Goal: Information Seeking & Learning: Learn about a topic

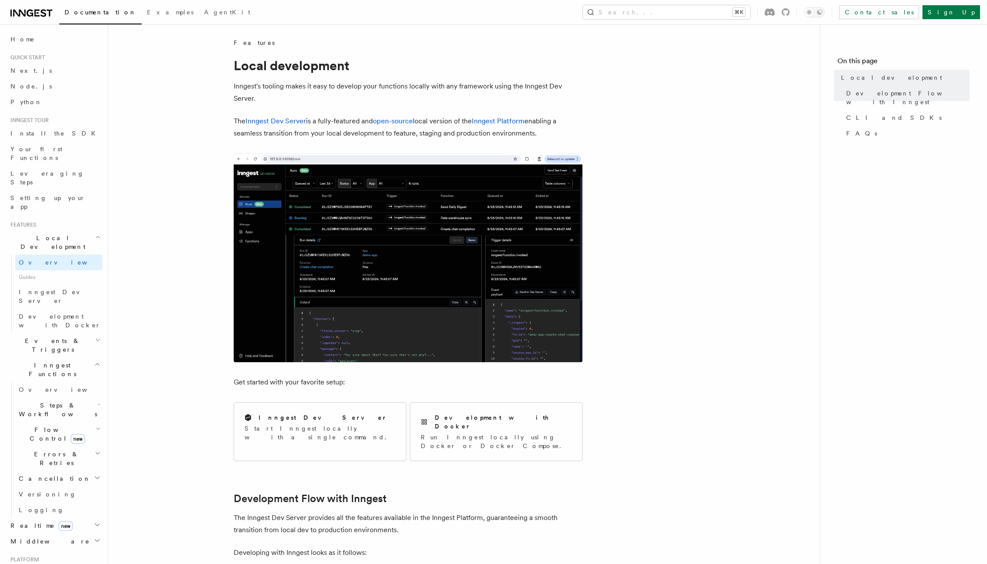
click at [343, 420] on div "Inngest Dev Server" at bounding box center [320, 417] width 151 height 9
click at [505, 419] on h2 "Development with Docker" at bounding box center [503, 421] width 137 height 17
click at [333, 424] on p "Start Inngest locally with a single command." at bounding box center [320, 432] width 151 height 17
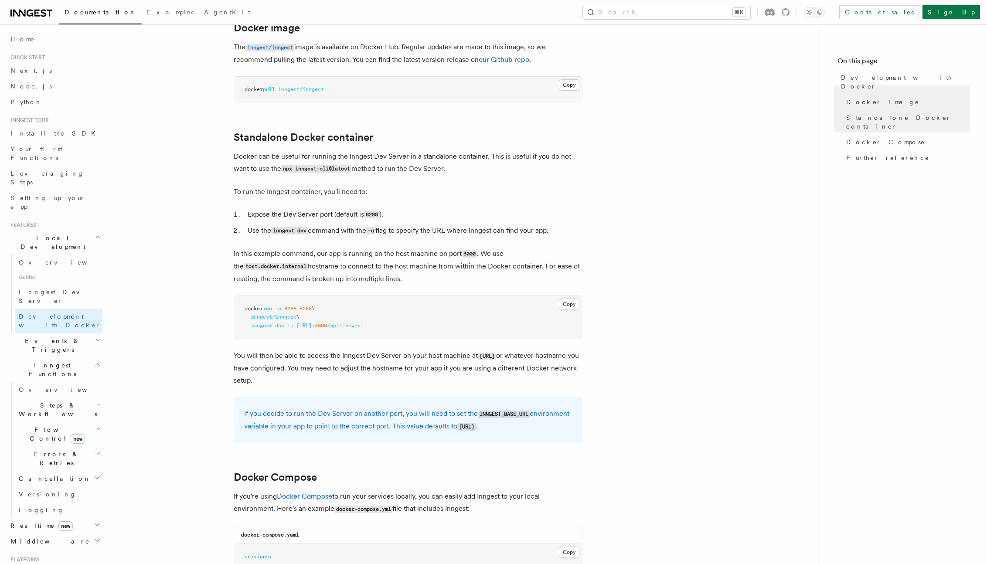
scroll to position [294, 0]
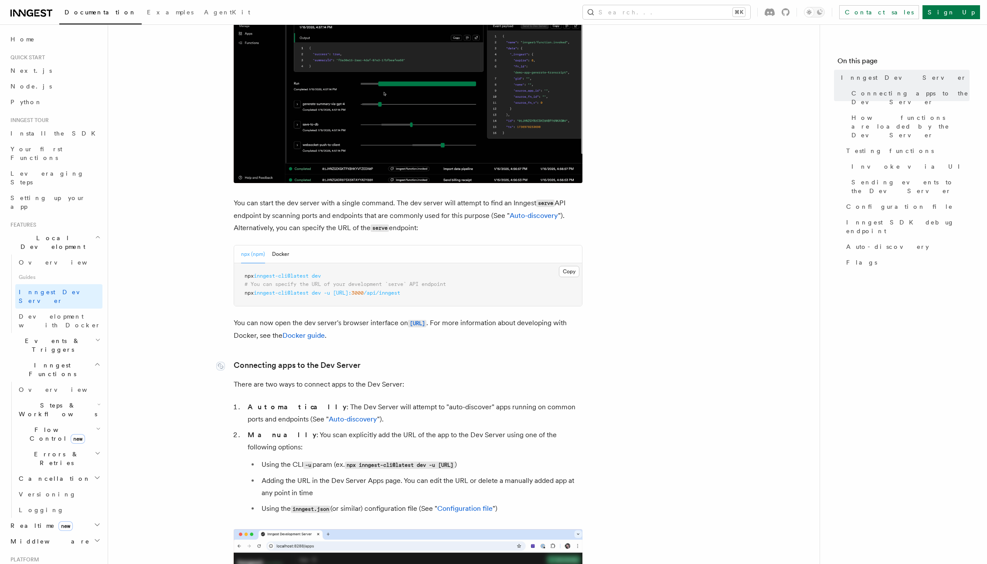
scroll to position [154, 0]
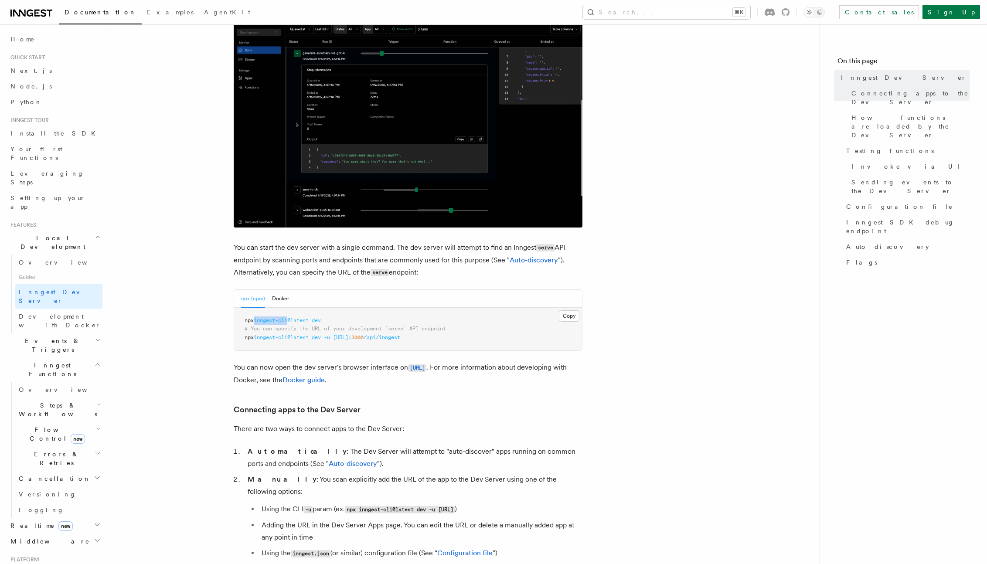
drag, startPoint x: 258, startPoint y: 93, endPoint x: 293, endPoint y: 92, distance: 34.9
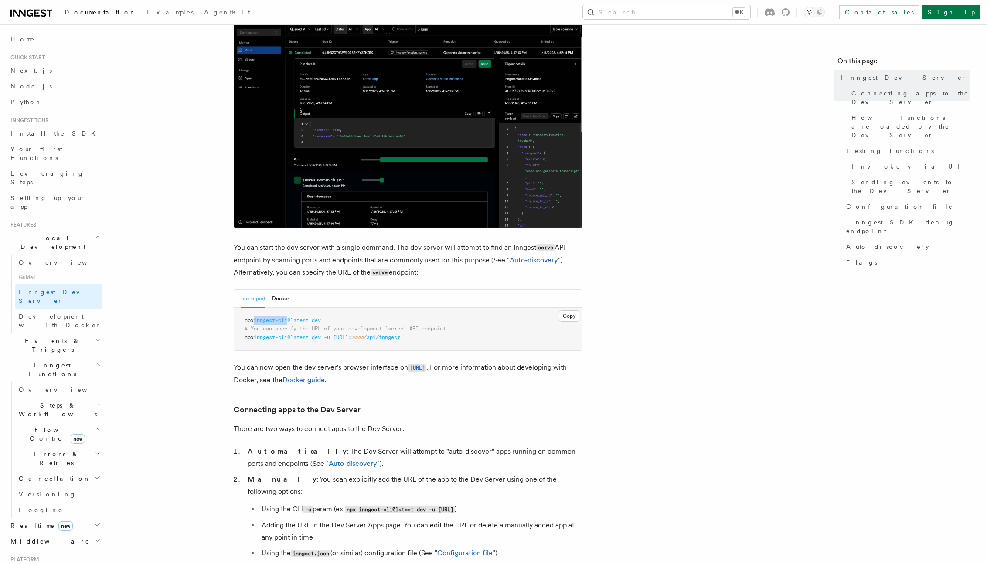
click at [293, 317] on span "inngest-cli@latest" at bounding box center [281, 320] width 55 height 6
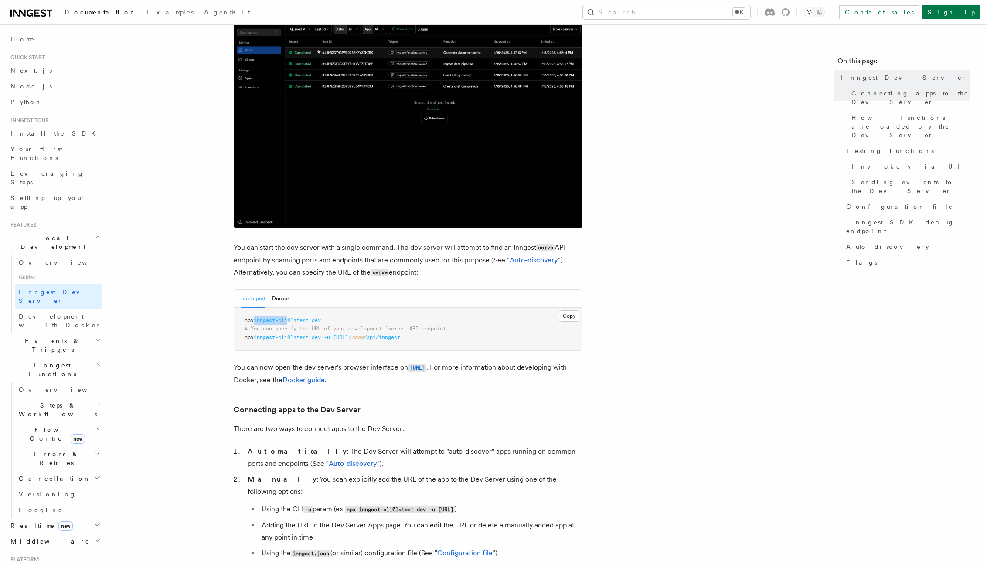
copy span "inngest-cli"
click at [321, 317] on span "dev" at bounding box center [316, 320] width 9 height 6
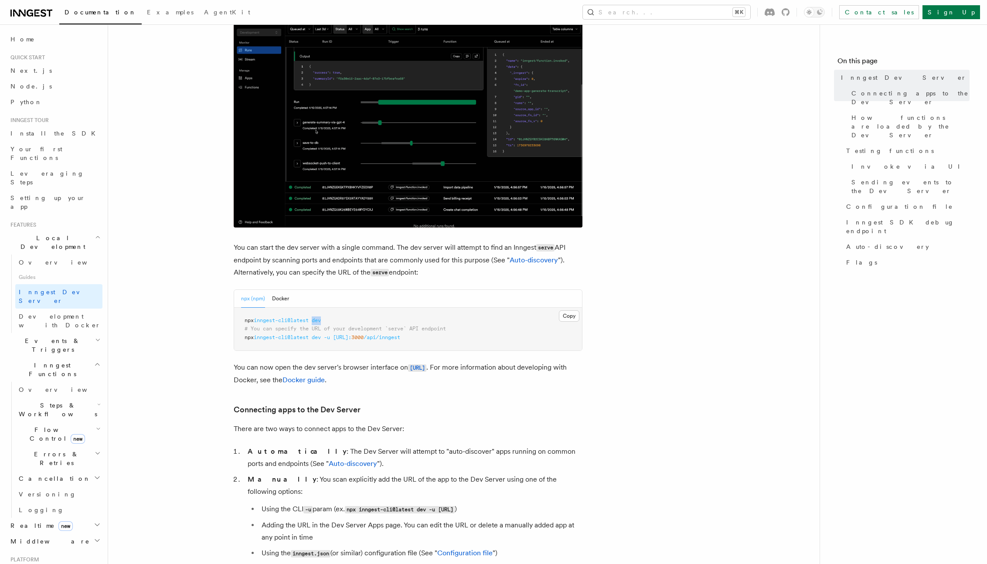
click at [321, 317] on span "dev" at bounding box center [316, 320] width 9 height 6
copy span "dev"
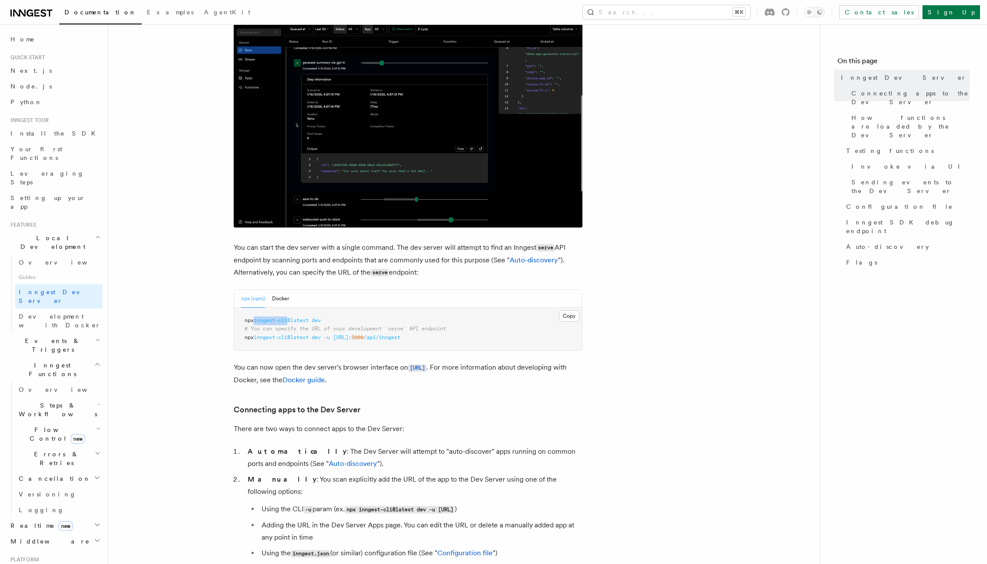
drag, startPoint x: 291, startPoint y: 96, endPoint x: 257, endPoint y: 95, distance: 34.0
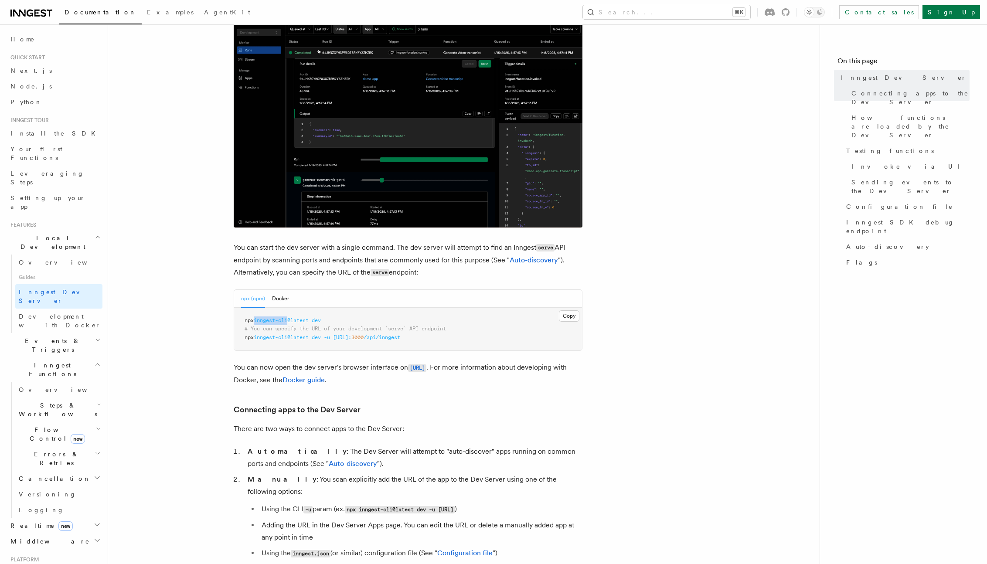
click at [257, 317] on span "inngest-cli@latest" at bounding box center [281, 320] width 55 height 6
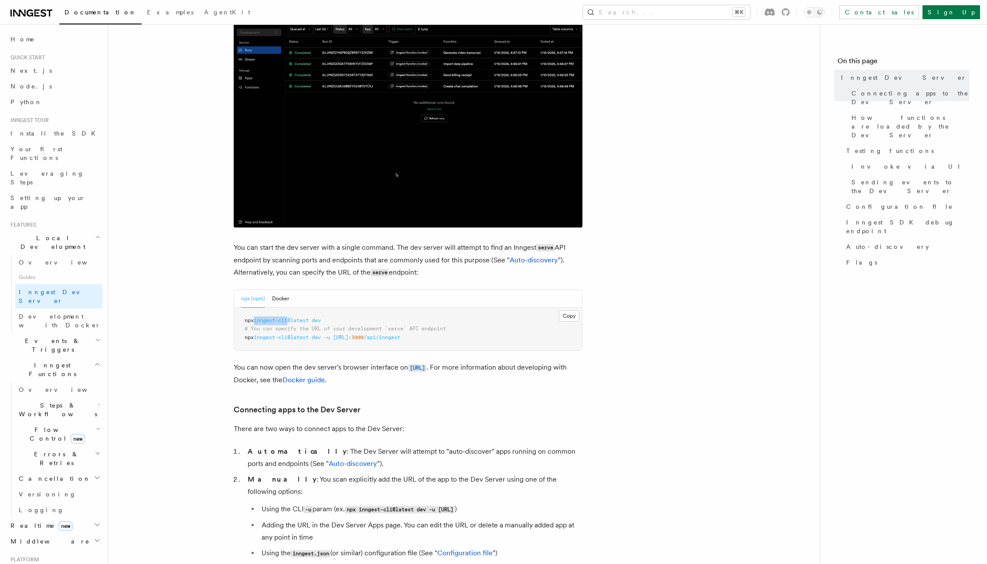
copy span "inngest-cli"
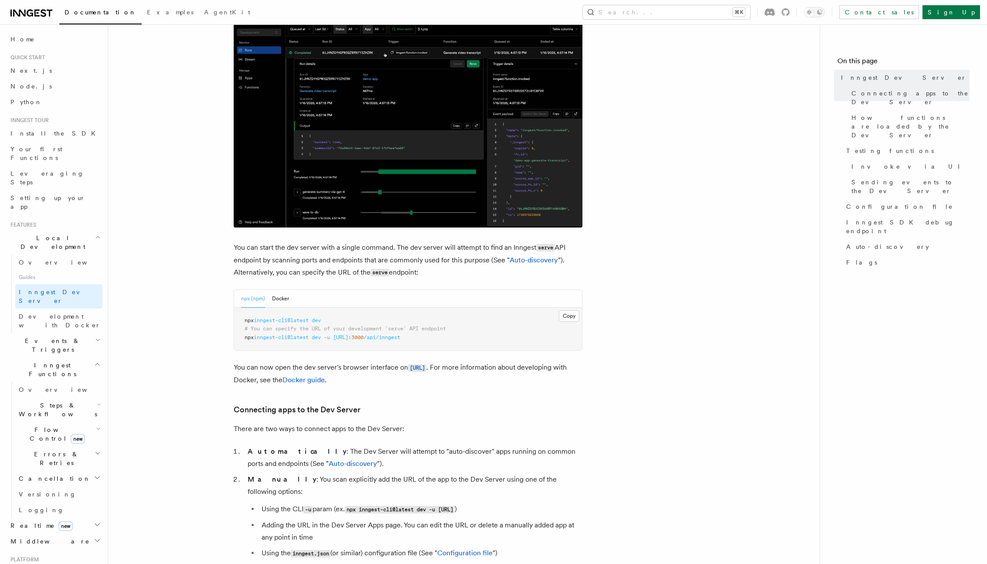
click at [309, 317] on span "inngest-cli@latest" at bounding box center [281, 320] width 55 height 6
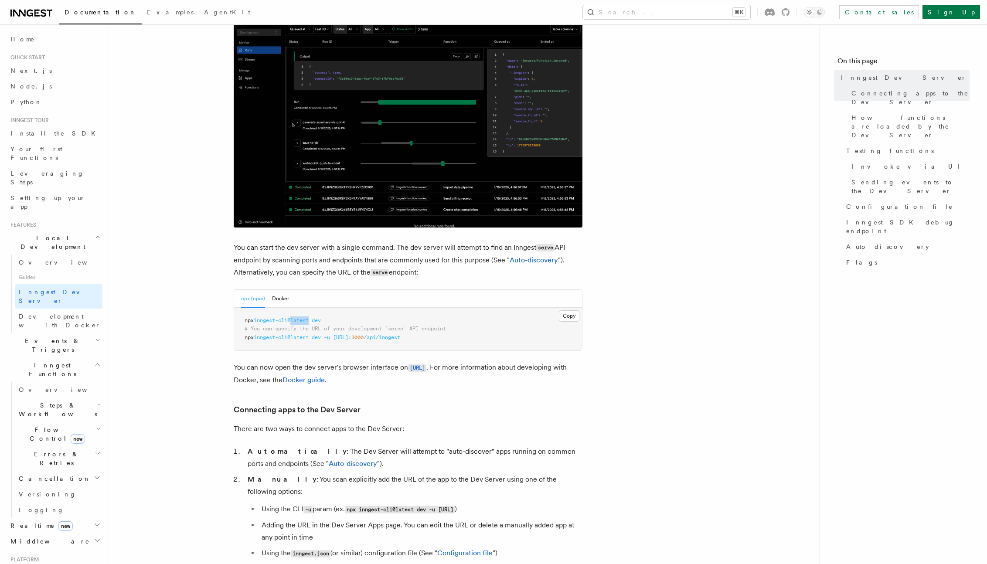
click at [309, 317] on span "inngest-cli@latest" at bounding box center [281, 320] width 55 height 6
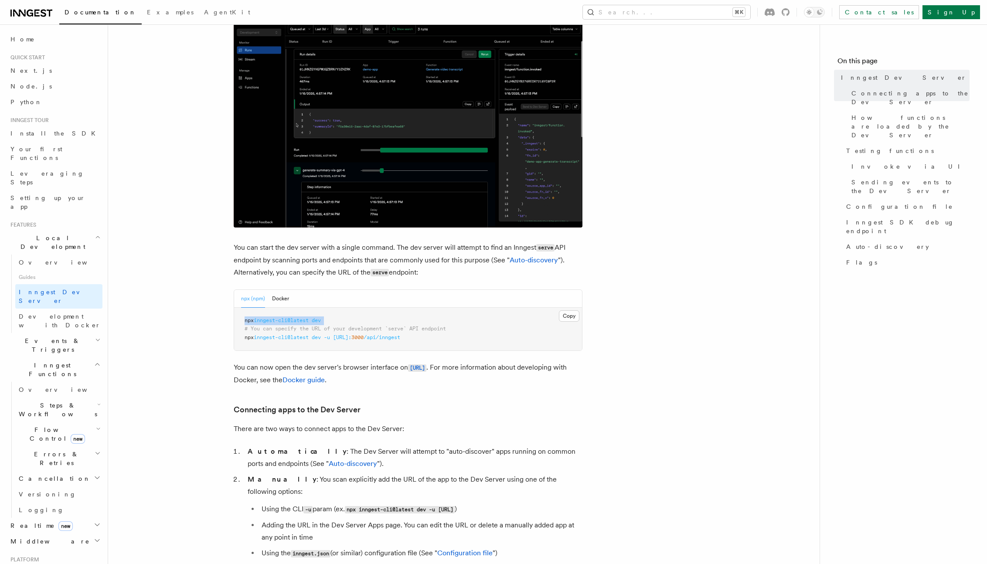
click at [309, 317] on span "inngest-cli@latest" at bounding box center [281, 320] width 55 height 6
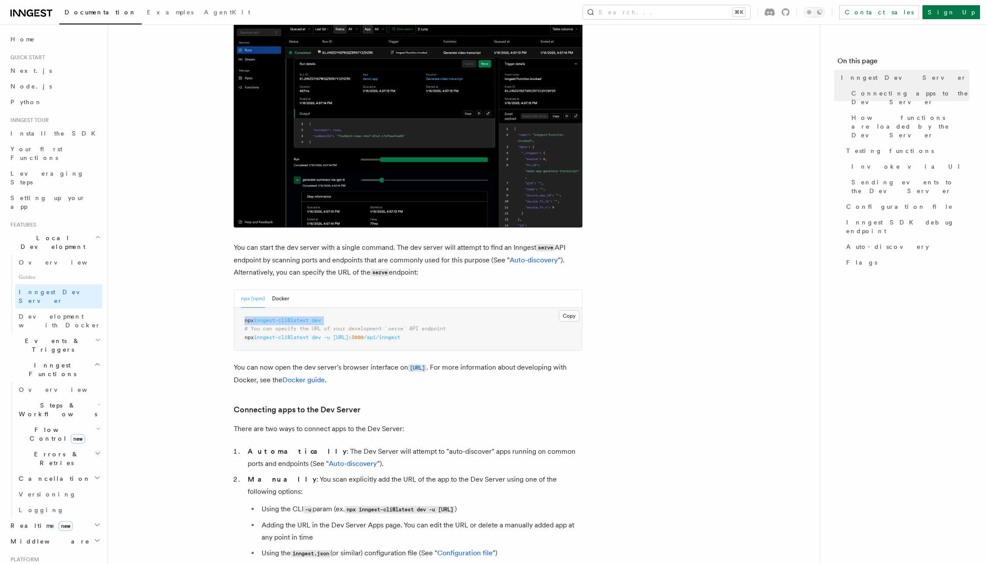
copy code "npx inngest-cli@latest dev"
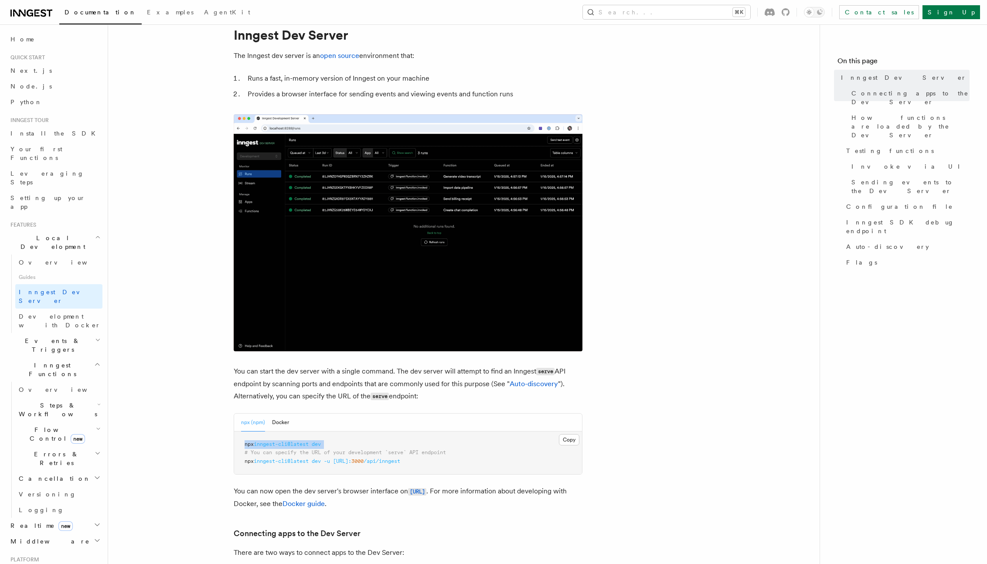
scroll to position [25, 0]
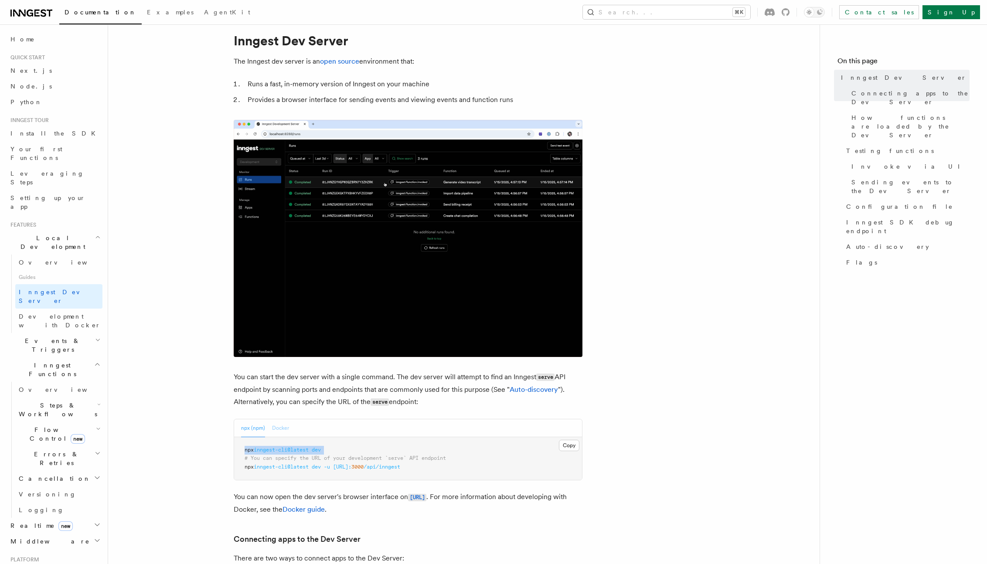
click at [288, 420] on button "Docker" at bounding box center [280, 429] width 17 height 18
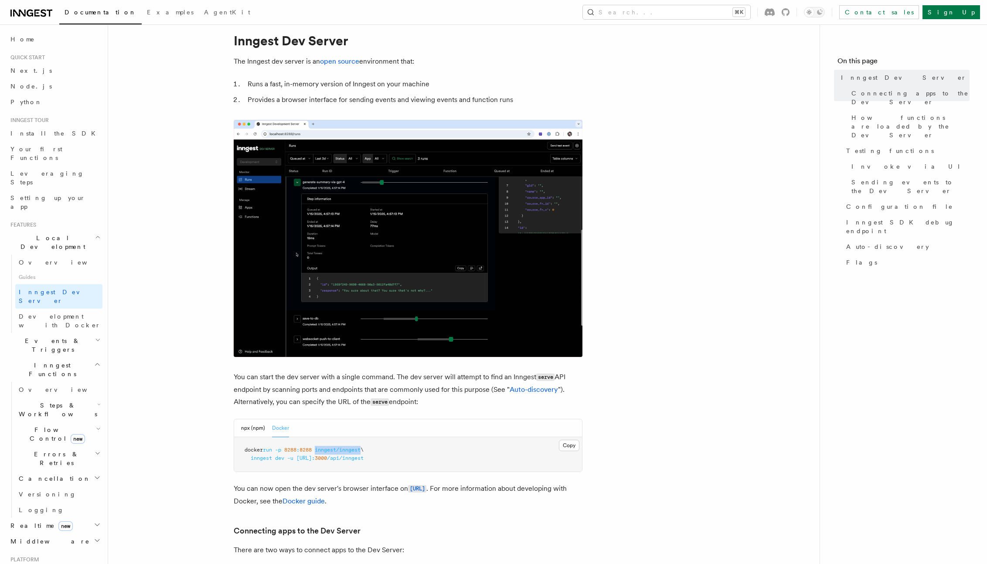
drag, startPoint x: 368, startPoint y: 224, endPoint x: 320, endPoint y: 227, distance: 47.6
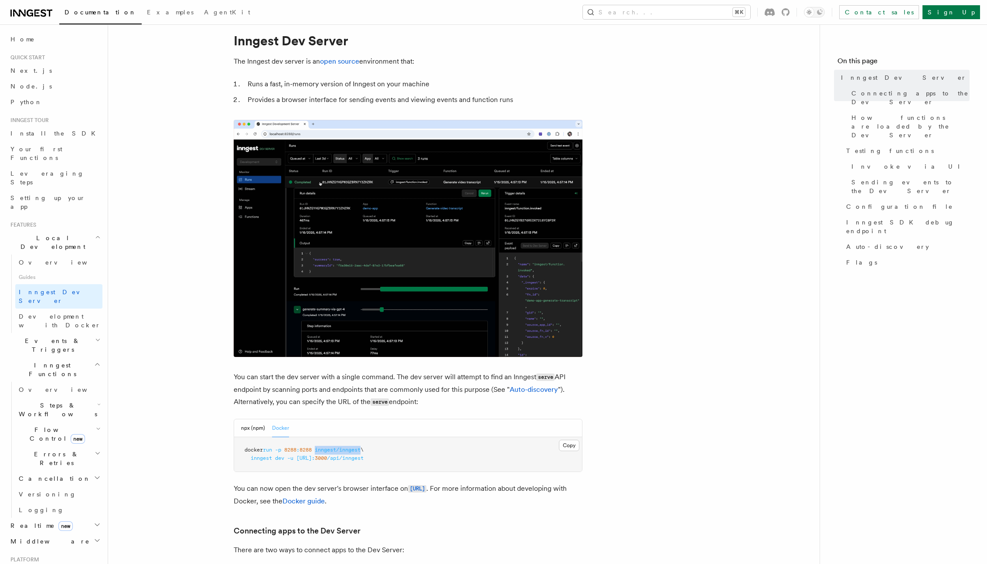
click at [320, 447] on span "docker run -p 8288 : 8288 inngest/inngest \" at bounding box center [304, 450] width 119 height 6
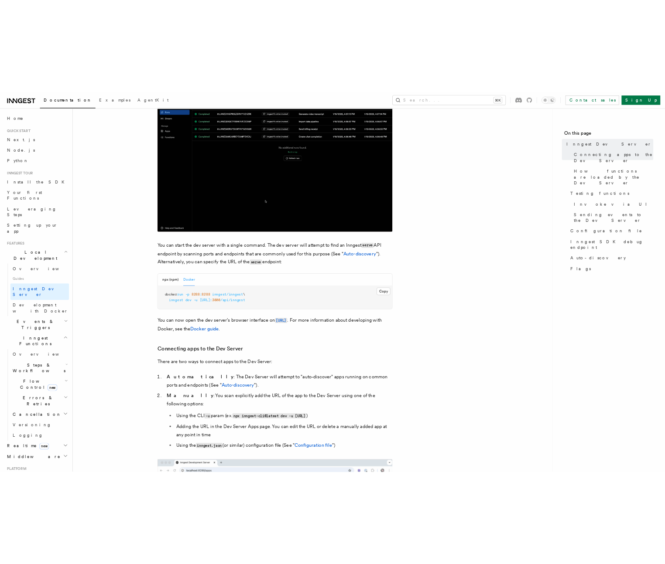
scroll to position [66, 0]
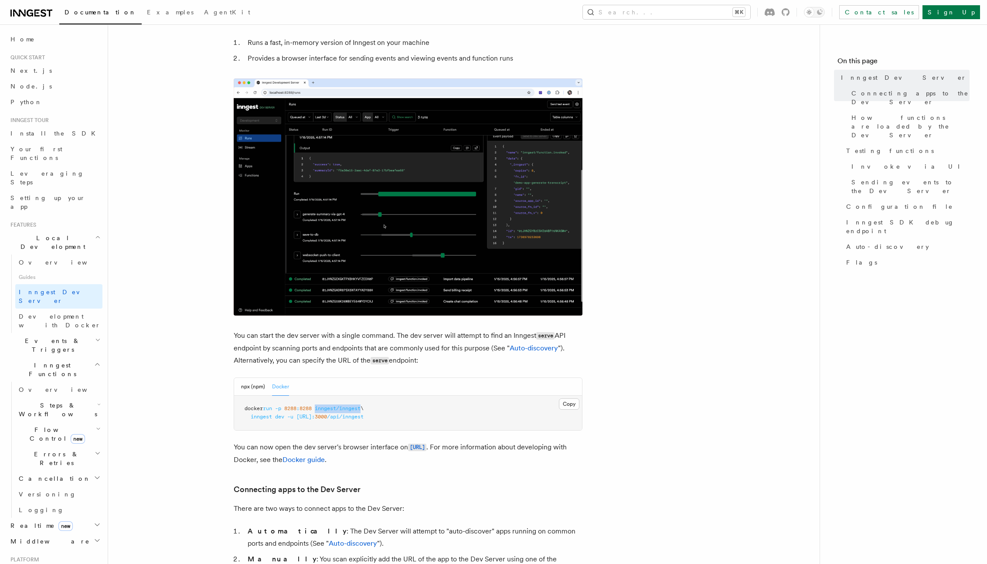
drag, startPoint x: 368, startPoint y: 183, endPoint x: 321, endPoint y: 180, distance: 46.3
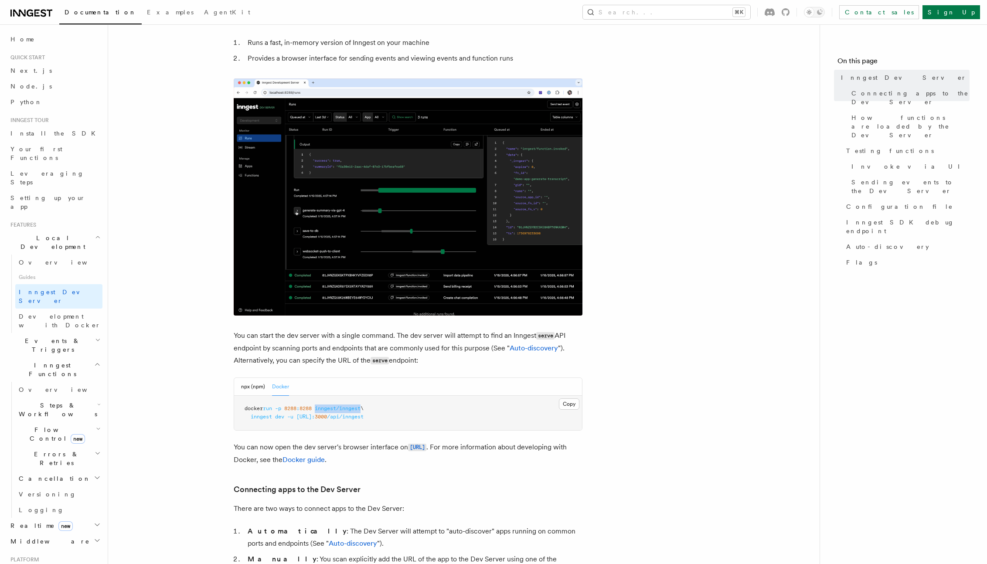
click at [321, 406] on span "docker run -p 8288 : 8288 inngest/inngest \" at bounding box center [304, 409] width 119 height 6
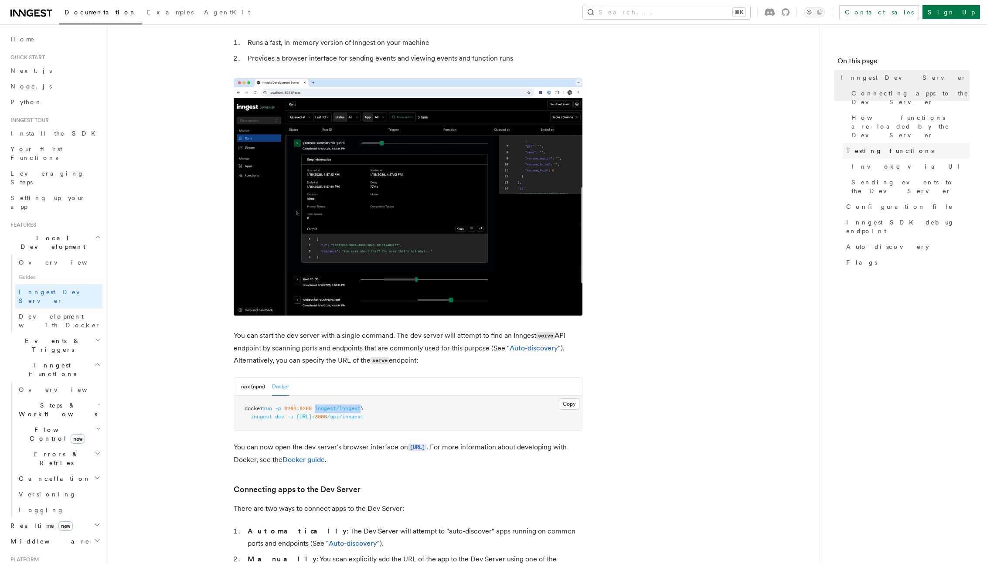
copy span "inngest/inngest"
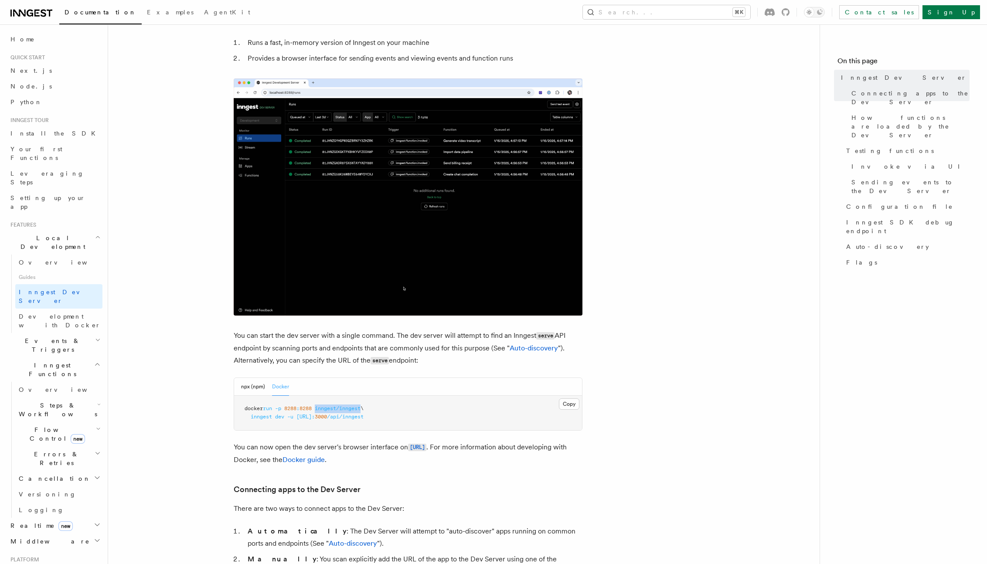
click at [258, 85] on img at bounding box center [408, 196] width 349 height 237
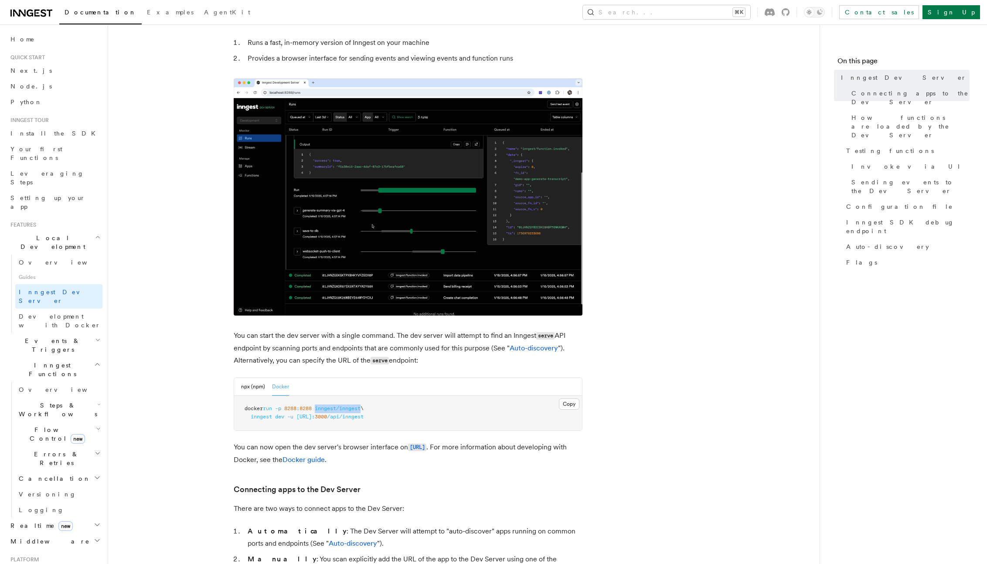
click at [258, 85] on img at bounding box center [408, 196] width 349 height 237
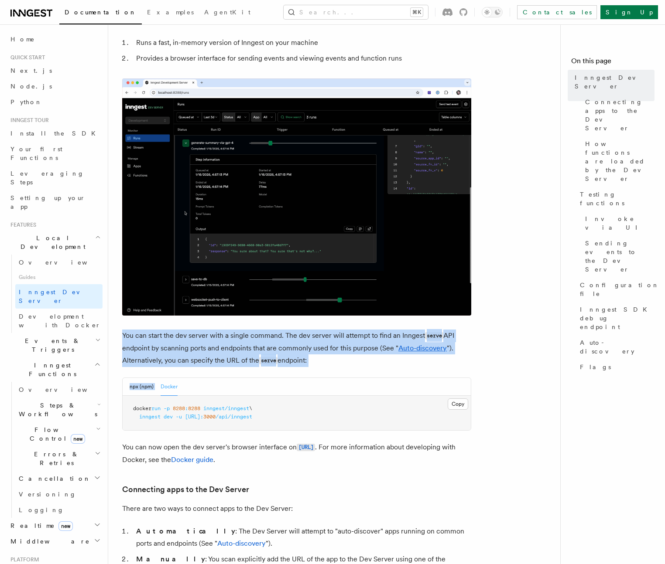
drag, startPoint x: 317, startPoint y: 323, endPoint x: 350, endPoint y: 373, distance: 59.6
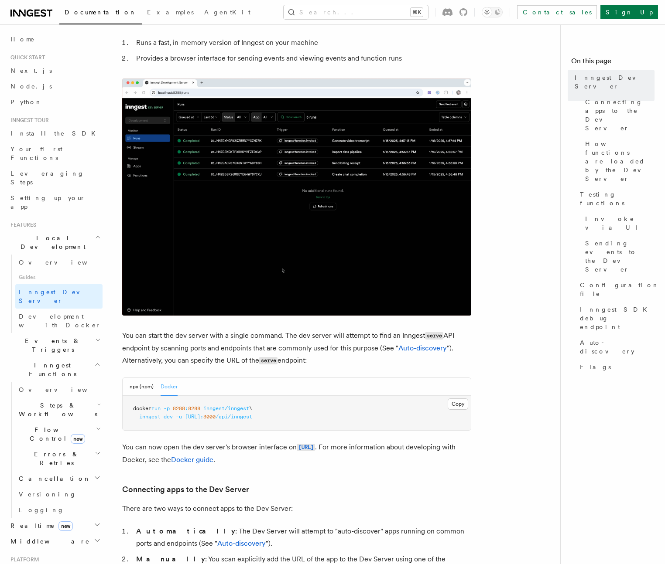
drag, startPoint x: 318, startPoint y: 358, endPoint x: 144, endPoint y: 341, distance: 174.8
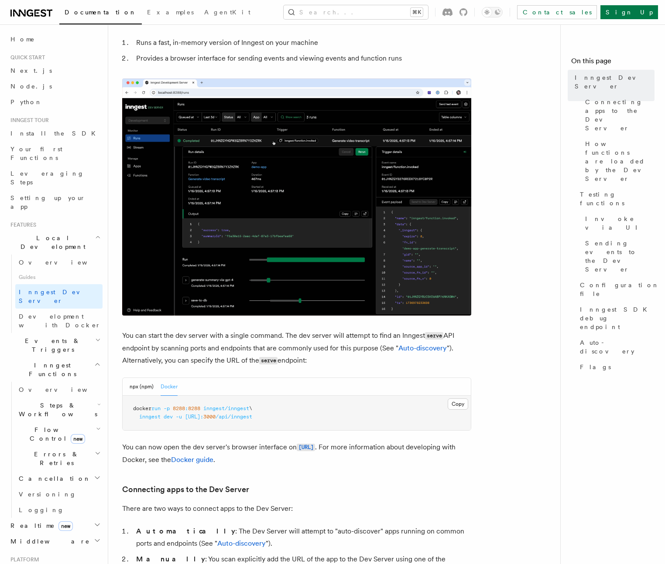
click at [163, 348] on p "You can start the dev server with a single command. The dev server will attempt…" at bounding box center [296, 349] width 349 height 38
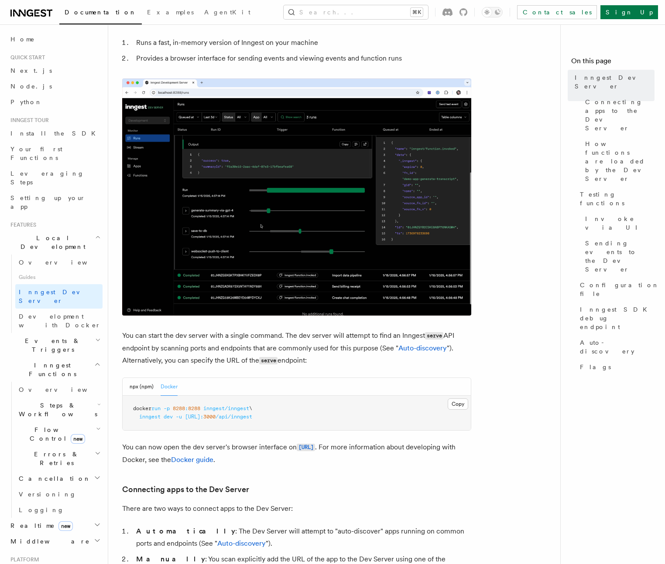
drag, startPoint x: 121, startPoint y: 333, endPoint x: 326, endPoint y: 358, distance: 206.4
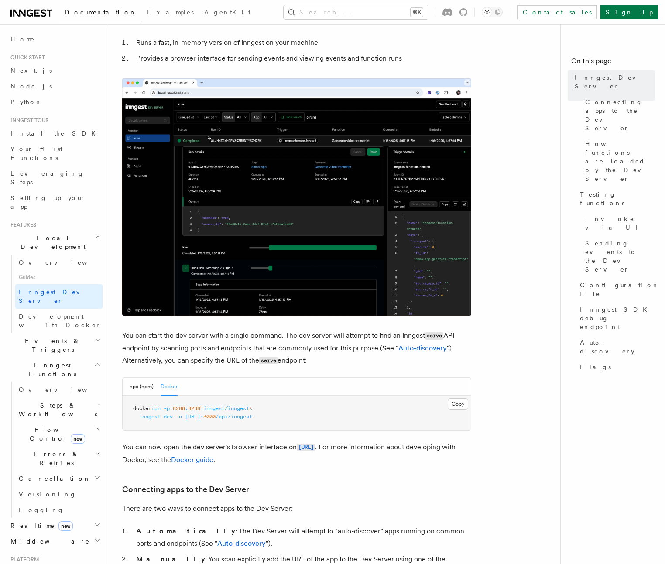
click at [326, 358] on p "You can start the dev server with a single command. The dev server will attempt…" at bounding box center [296, 349] width 349 height 38
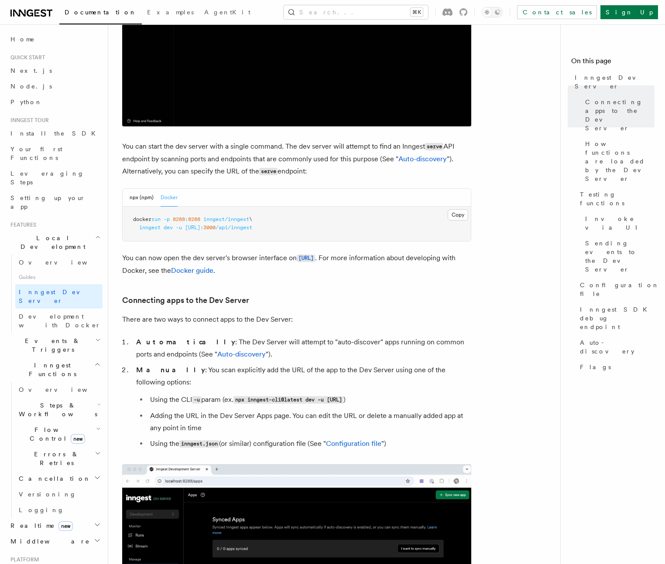
scroll to position [0, 0]
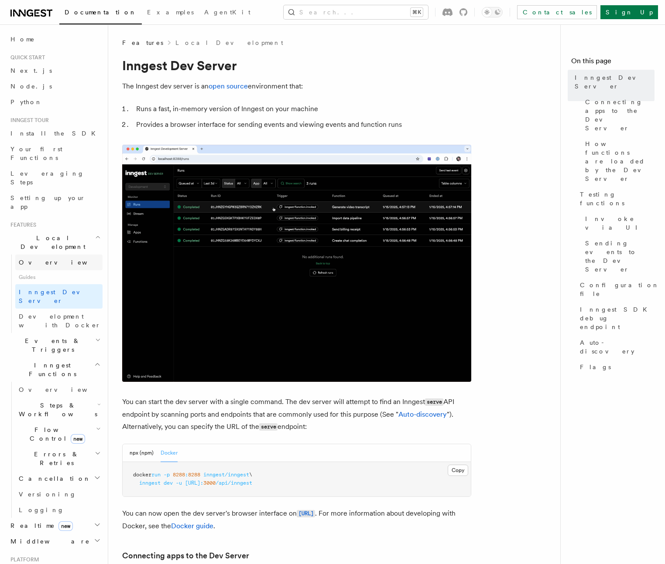
click at [50, 255] on link "Overview" at bounding box center [58, 263] width 87 height 16
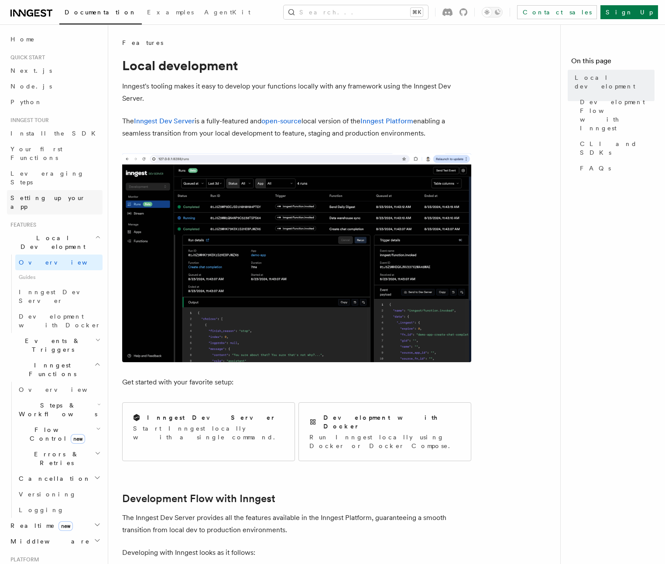
click at [61, 195] on span "Setting up your app" at bounding box center [47, 203] width 75 height 16
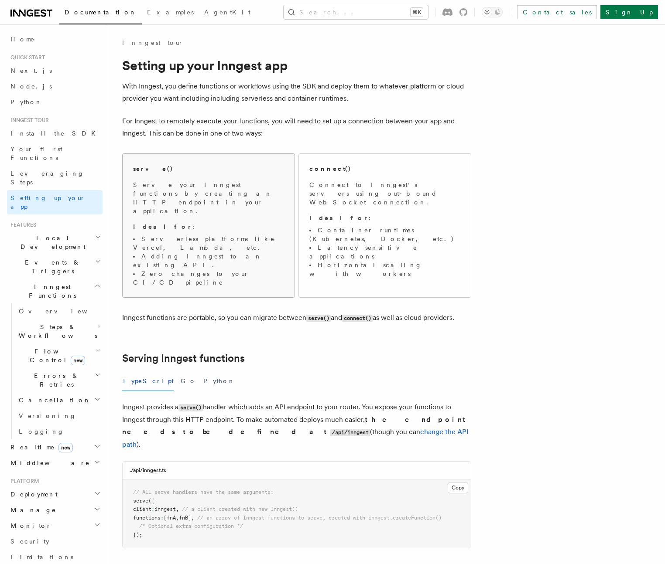
click at [218, 188] on p "Serve your Inngest functions by creating an HTTP endpoint in your application." at bounding box center [208, 198] width 151 height 35
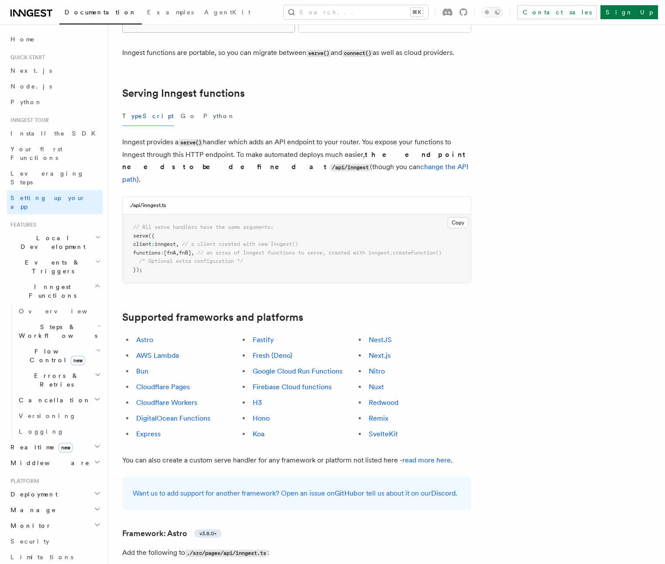
scroll to position [267, 0]
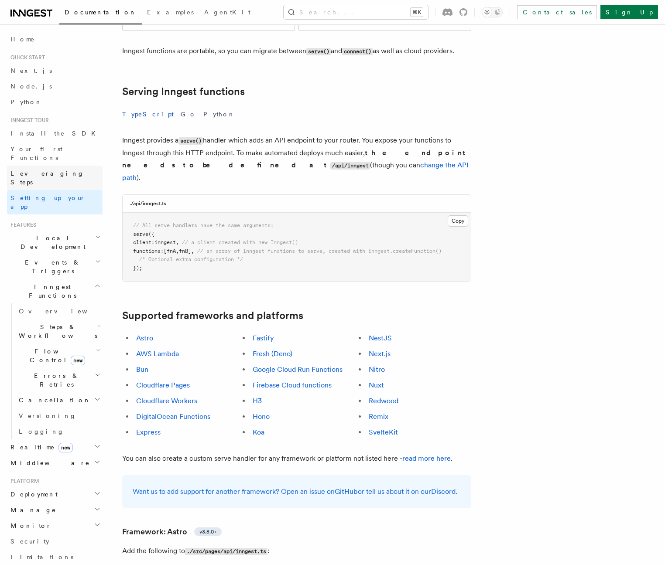
click at [29, 170] on span "Leveraging Steps" at bounding box center [47, 178] width 74 height 16
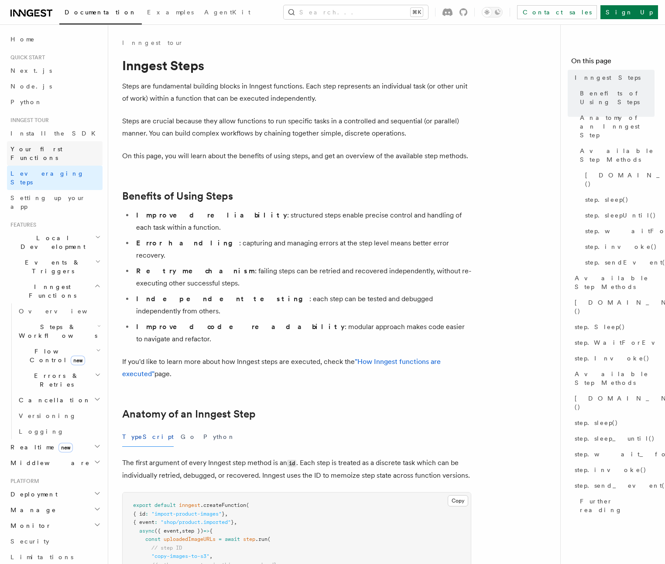
click at [58, 148] on span "Your first Functions" at bounding box center [36, 154] width 52 height 16
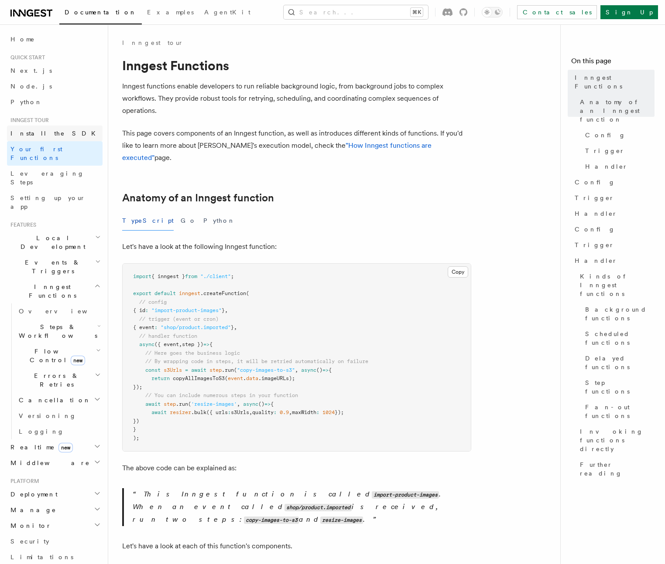
click at [67, 136] on link "Install the SDK" at bounding box center [55, 134] width 96 height 16
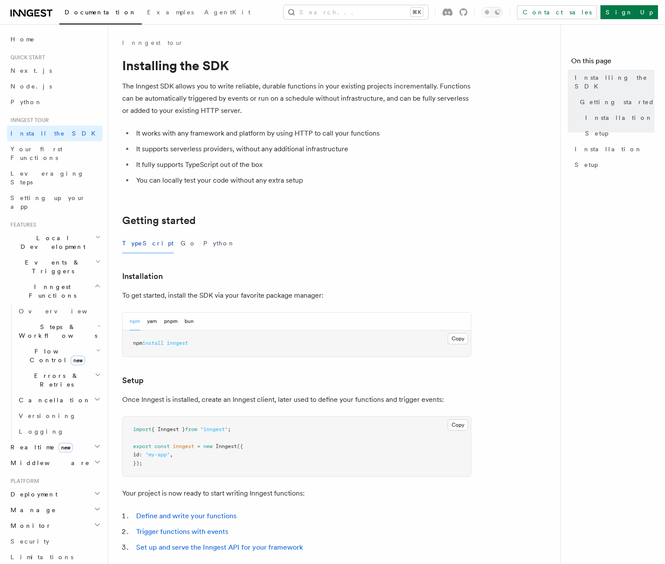
click at [182, 345] on span "inngest" at bounding box center [177, 343] width 21 height 6
click at [166, 320] on button "pnpm" at bounding box center [171, 322] width 14 height 18
click at [461, 339] on button "Copy Copied" at bounding box center [457, 338] width 20 height 11
click at [61, 150] on span "Your first Functions" at bounding box center [36, 154] width 52 height 16
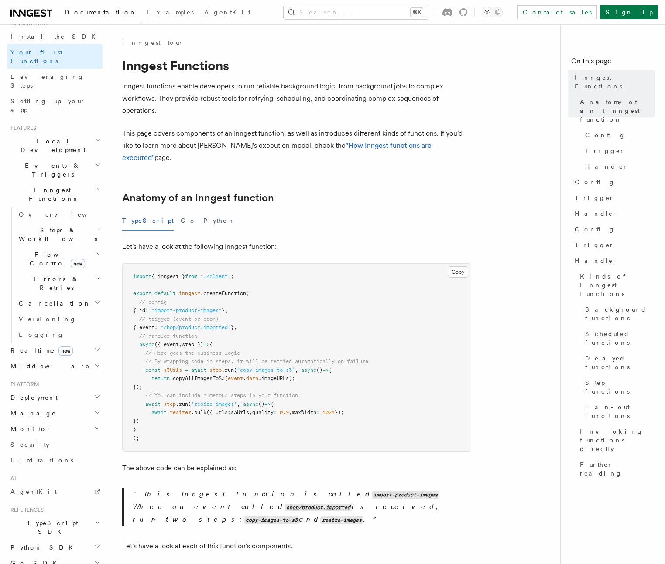
scroll to position [114, 0]
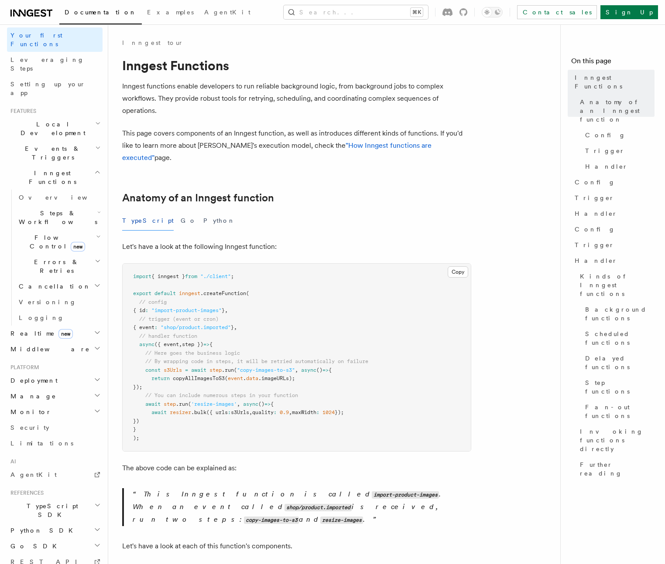
click at [54, 498] on h2 "TypeScript SDK" at bounding box center [55, 510] width 96 height 24
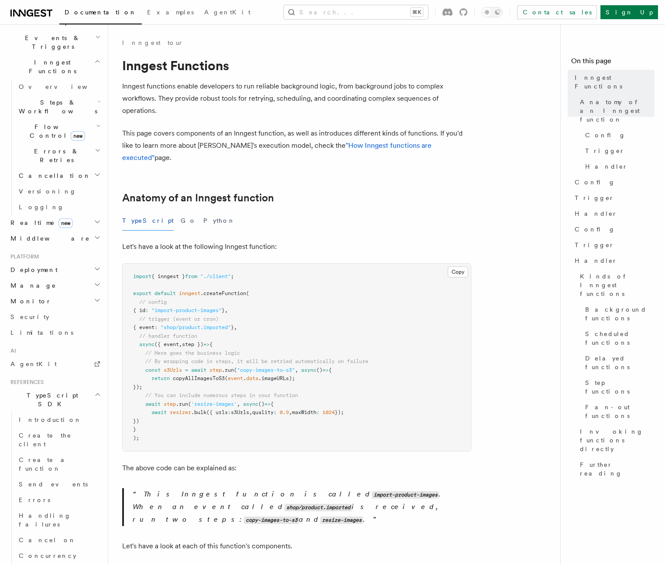
scroll to position [295, 0]
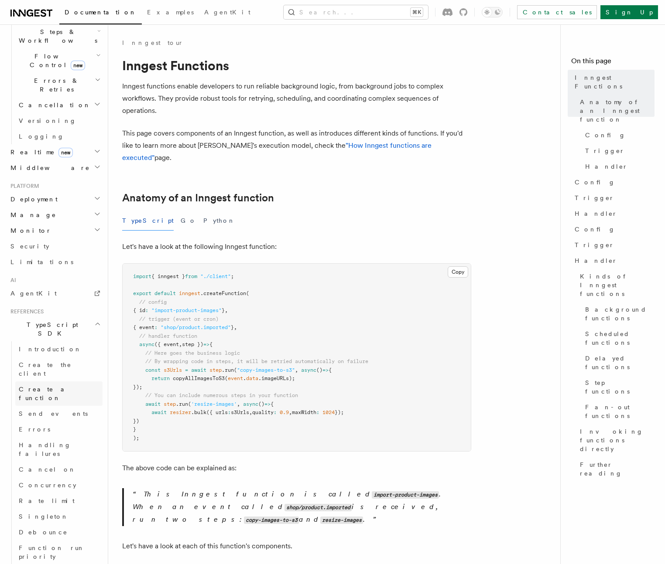
click at [62, 386] on span "Create a function" at bounding box center [45, 394] width 52 height 16
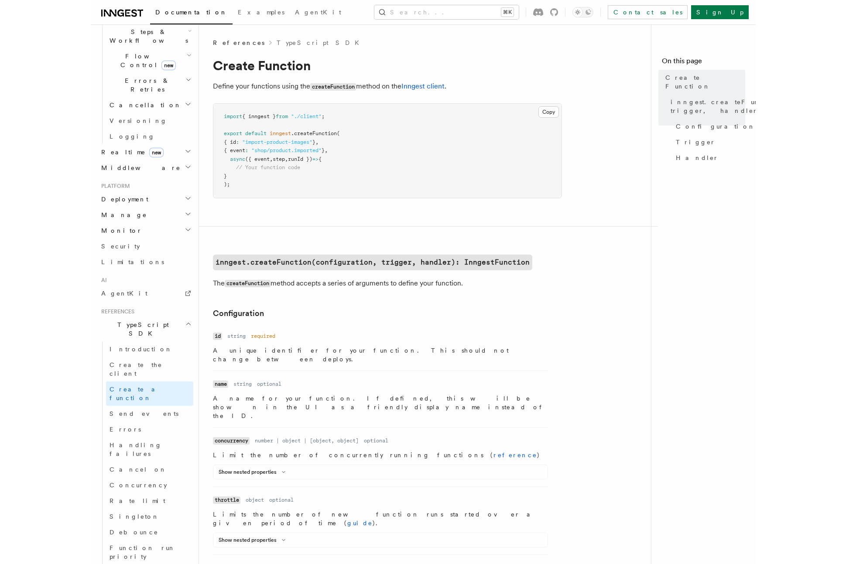
scroll to position [229, 0]
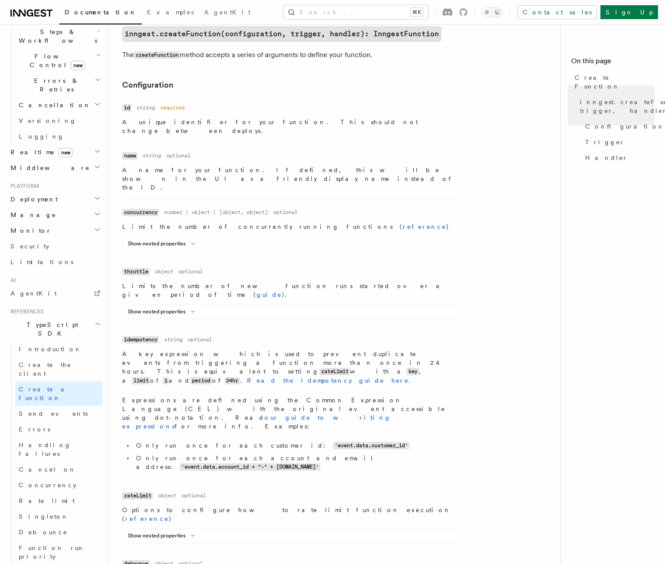
click at [468, 273] on div "Name id Type string Required required Description A unique identifier for your …" at bounding box center [296, 535] width 349 height 866
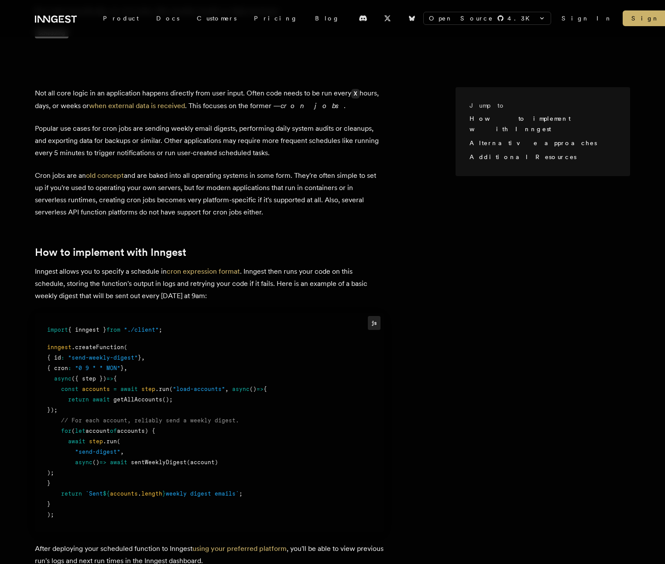
scroll to position [210, 0]
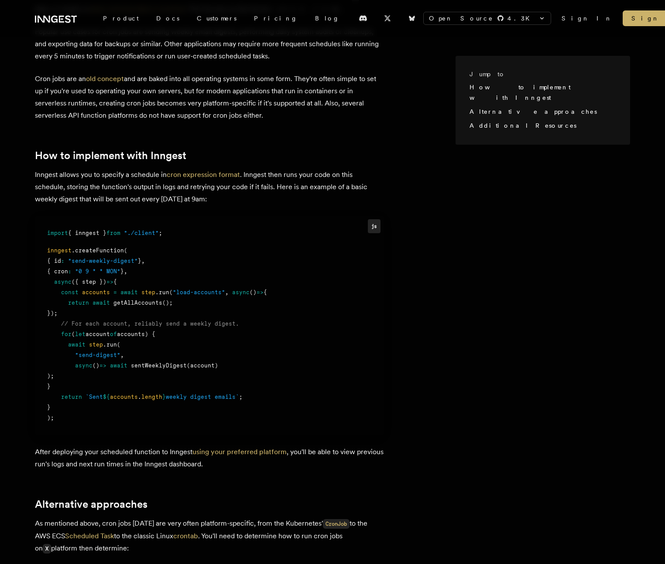
click at [99, 250] on span ".createFunction" at bounding box center [98, 250] width 52 height 7
drag, startPoint x: 150, startPoint y: 274, endPoint x: 52, endPoint y: 271, distance: 98.2
click at [52, 271] on div "{ cron : "0 9 * * MON" } ," at bounding box center [209, 271] width 324 height 10
copy div "{ cron : "0 9 * * MON" } ,"
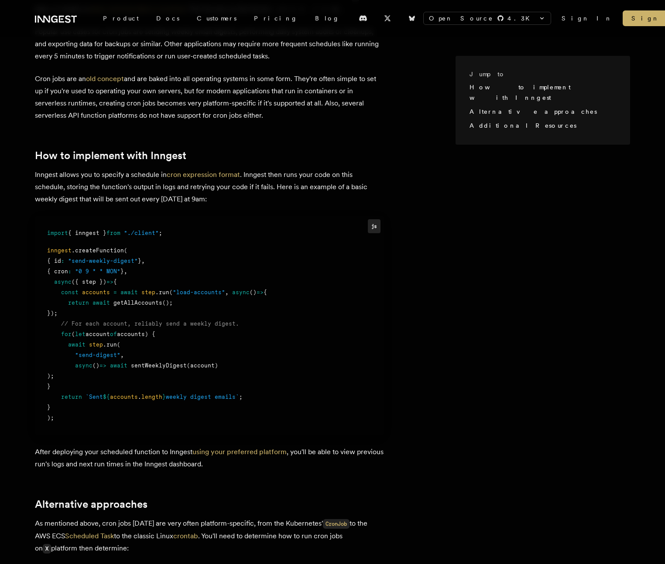
click at [546, 171] on div "Jump to How to implement with Inngest Alternative approaches Additional Resourc…" at bounding box center [332, 357] width 665 height 762
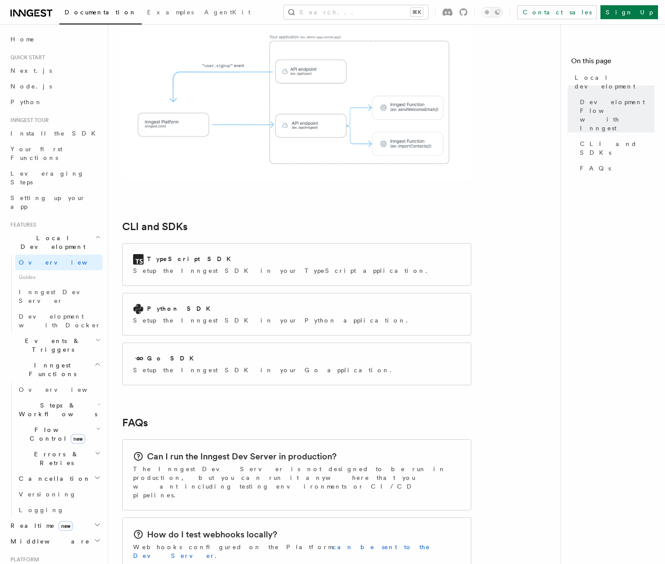
scroll to position [1202, 0]
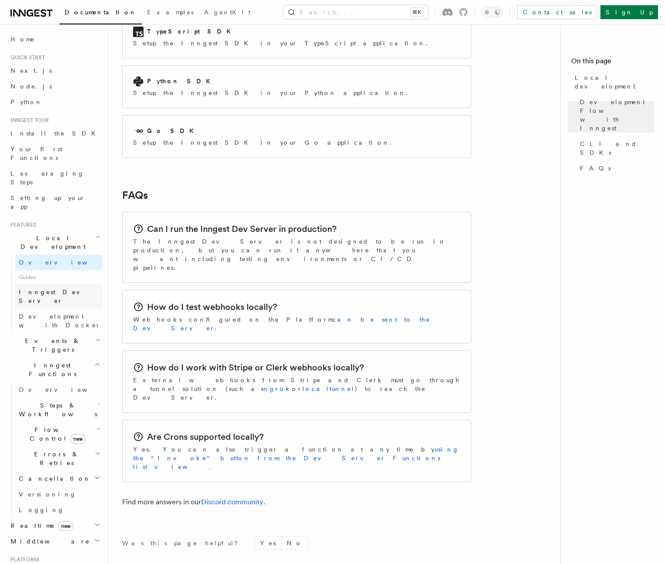
click at [39, 289] on span "Inngest Dev Server" at bounding box center [56, 297] width 75 height 16
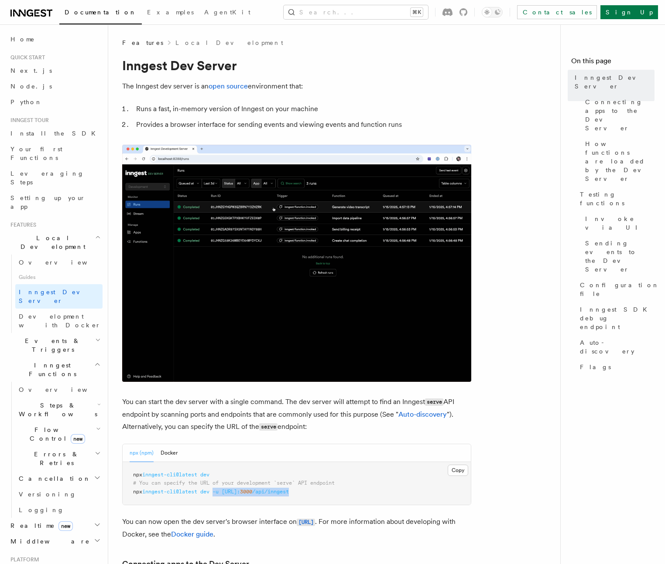
drag, startPoint x: 329, startPoint y: 492, endPoint x: 217, endPoint y: 492, distance: 112.5
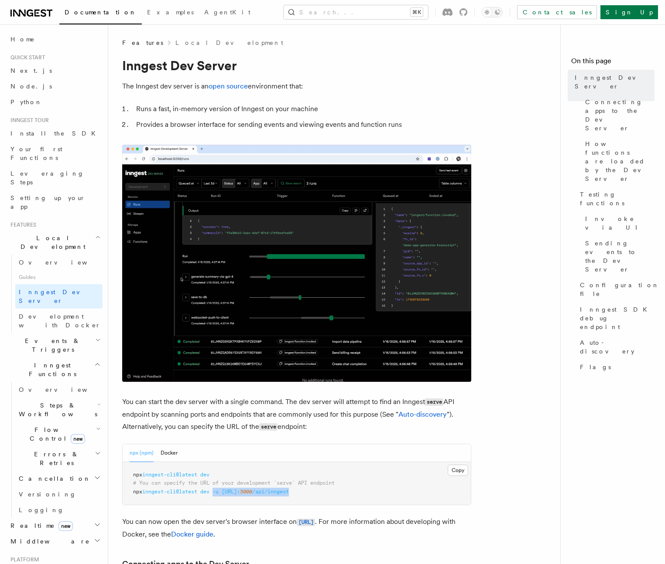
click at [217, 492] on pre "npx inngest-cli@latest dev # You can specify the URL of your development `serve…" at bounding box center [297, 483] width 348 height 43
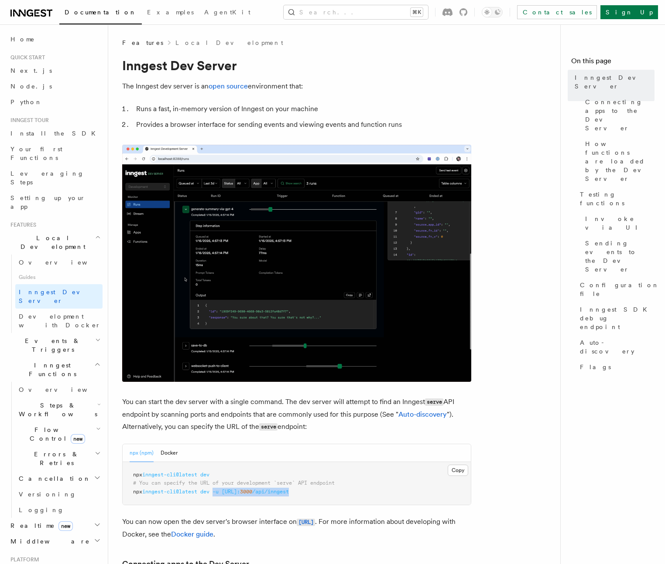
copy span "-u http://localhost: 3000 /api/inngest"
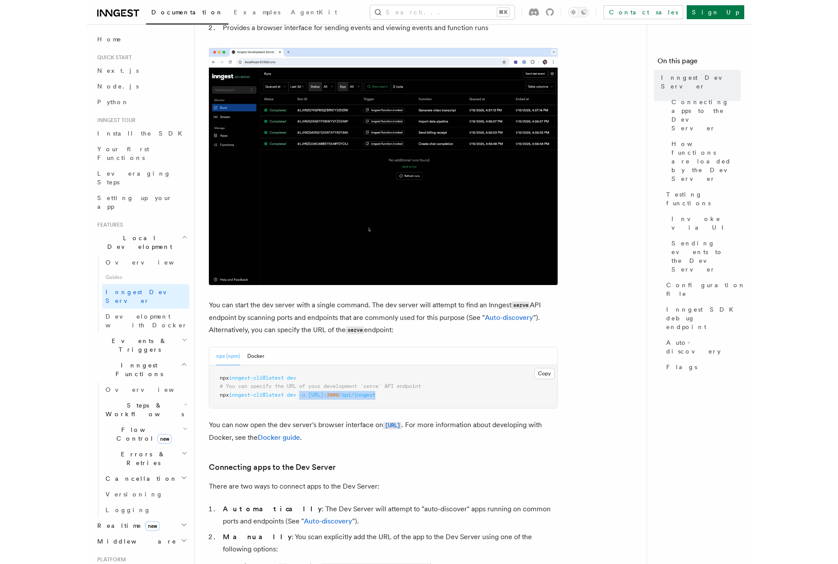
scroll to position [145, 0]
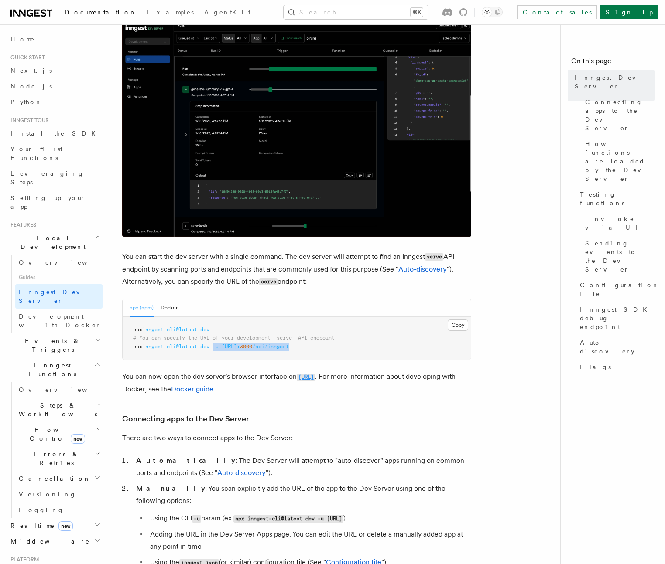
click at [315, 378] on code "http://localhost:8288" at bounding box center [306, 377] width 18 height 7
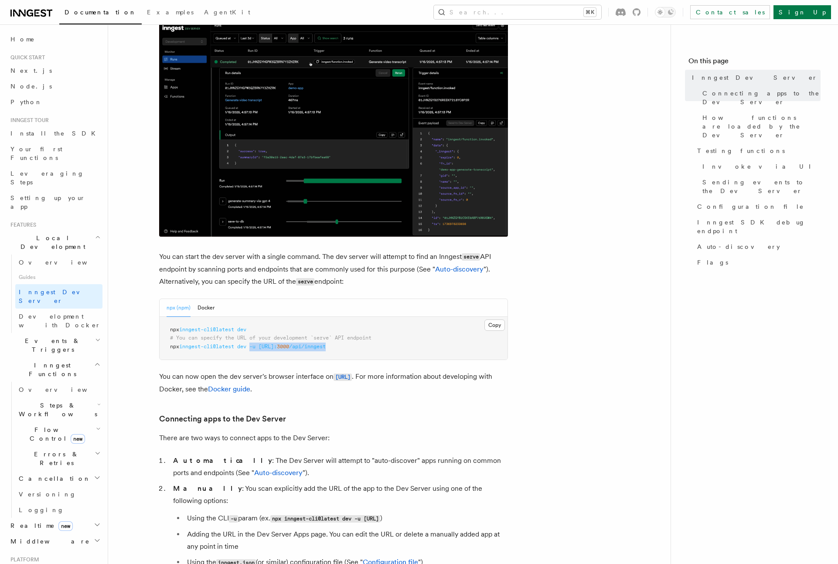
click at [68, 518] on h2 "Realtime new" at bounding box center [55, 526] width 96 height 16
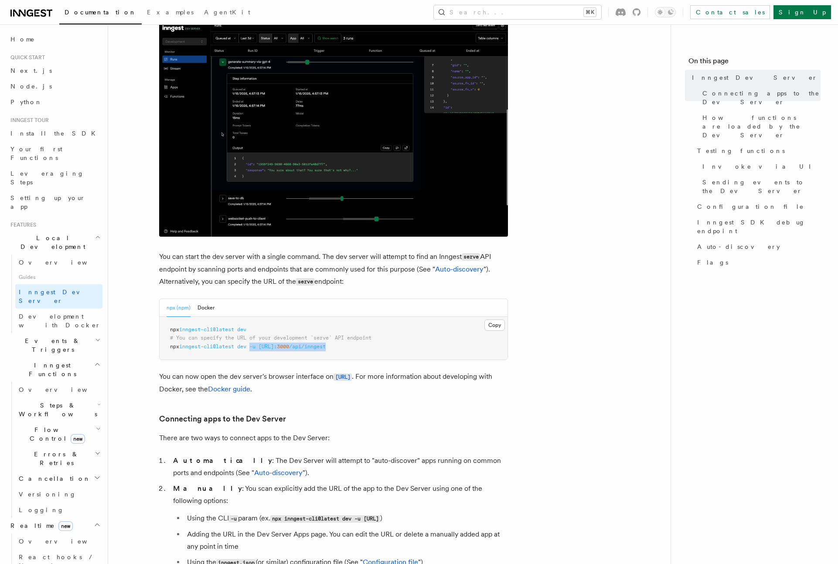
click at [71, 518] on h2 "Realtime new" at bounding box center [55, 526] width 96 height 16
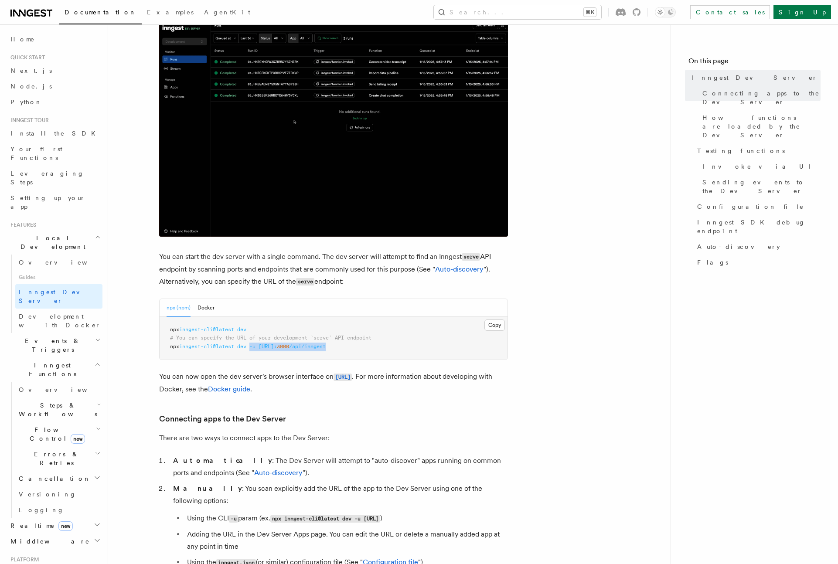
click at [74, 518] on h2 "Realtime new" at bounding box center [55, 526] width 96 height 16
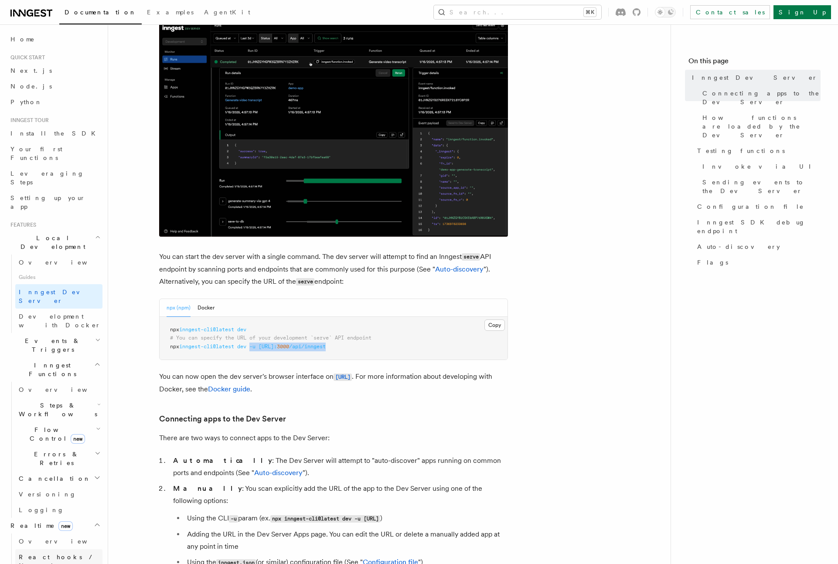
click at [73, 549] on link "React hooks / Next.js" at bounding box center [58, 561] width 87 height 24
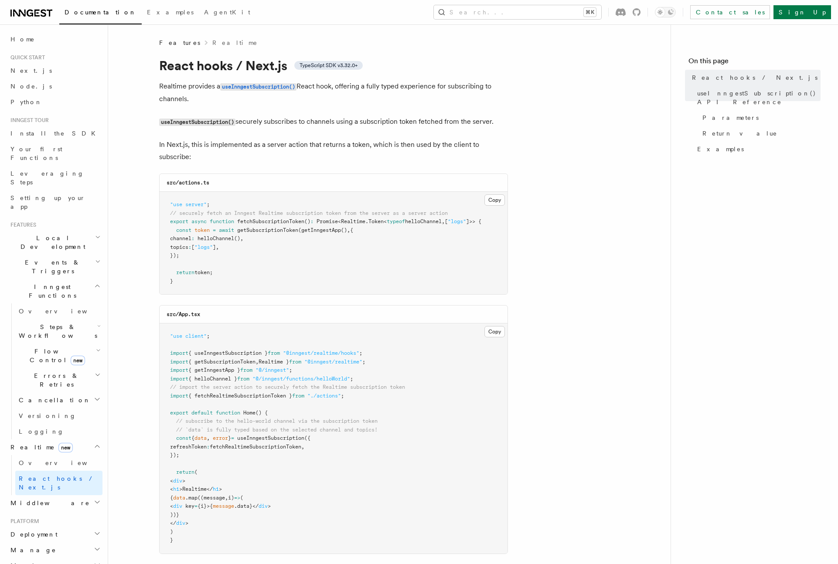
click at [62, 495] on h2 "Middleware" at bounding box center [55, 503] width 96 height 16
click at [65, 495] on h2 "Middleware" at bounding box center [55, 503] width 96 height 16
click at [44, 527] on h2 "Deployment" at bounding box center [55, 535] width 96 height 16
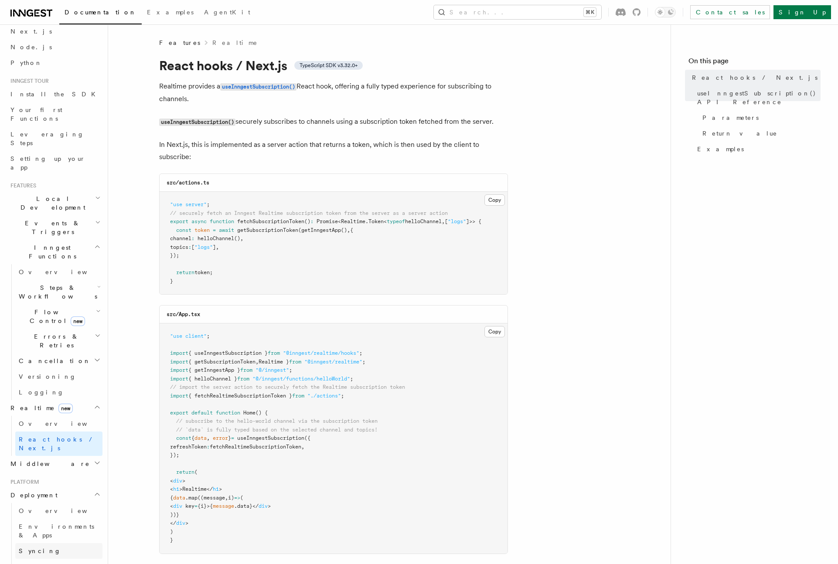
scroll to position [83, 0]
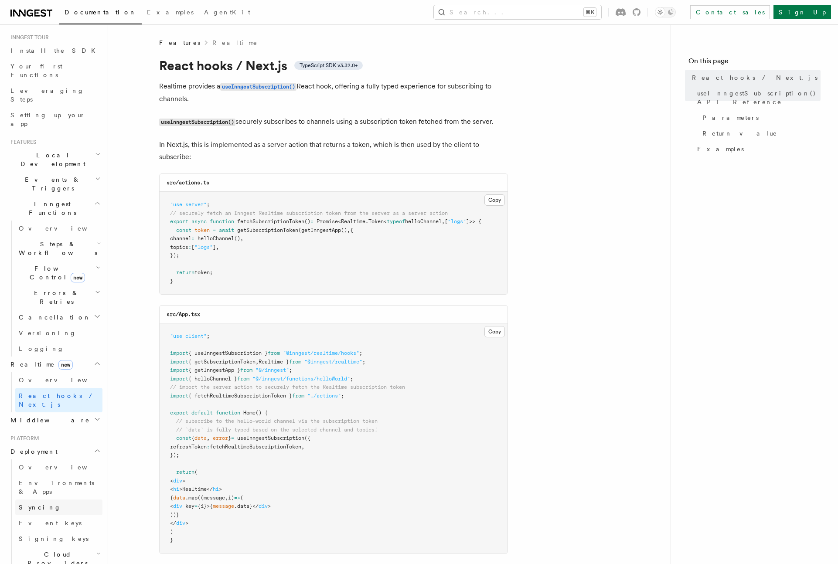
click at [60, 500] on link "Syncing" at bounding box center [58, 508] width 87 height 16
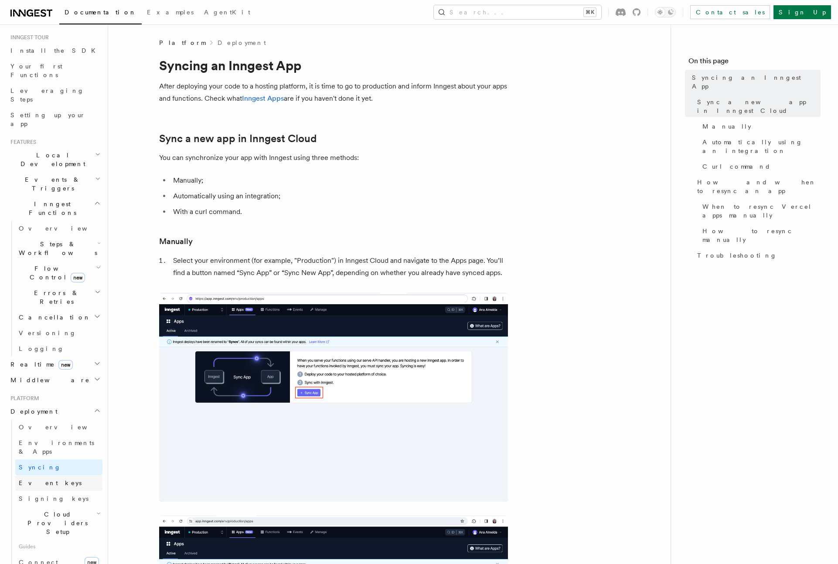
click at [53, 475] on link "Event keys" at bounding box center [58, 483] width 87 height 16
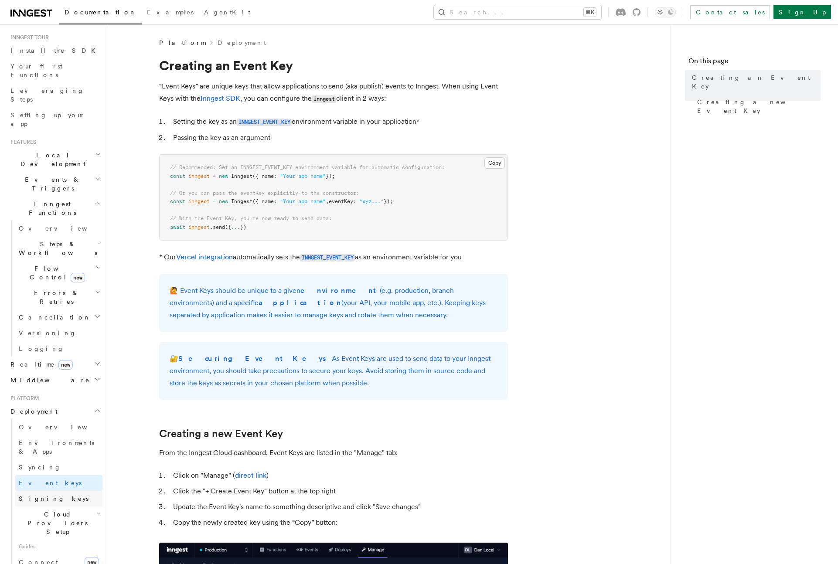
click at [57, 491] on link "Signing keys" at bounding box center [58, 499] width 87 height 16
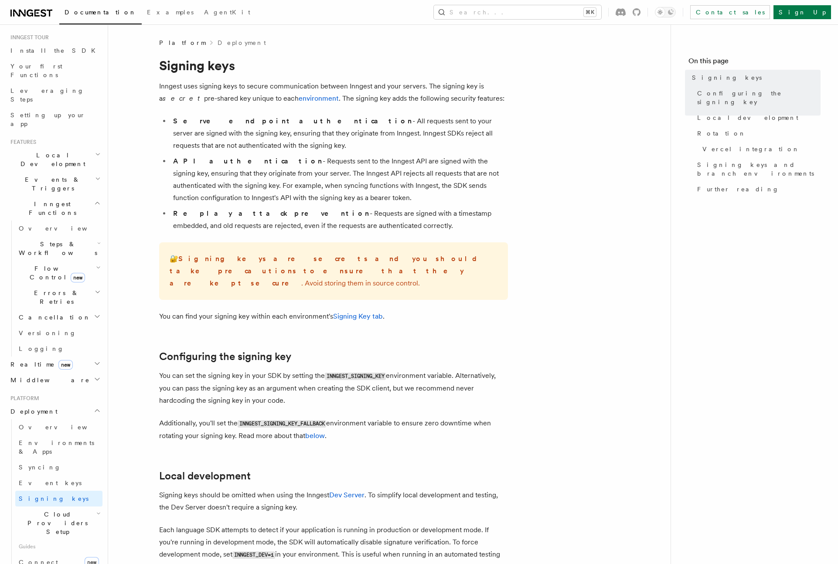
click at [56, 510] on span "Cloud Providers Setup" at bounding box center [55, 523] width 81 height 26
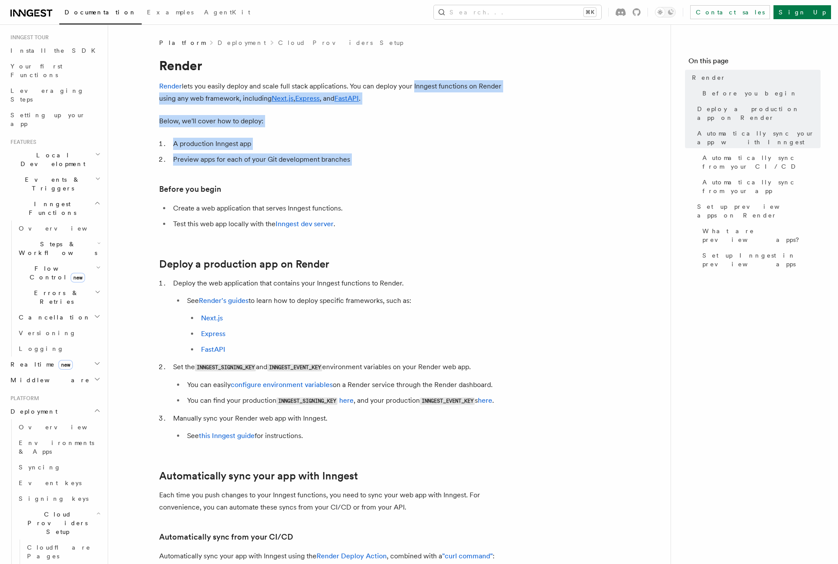
drag, startPoint x: 467, startPoint y: 85, endPoint x: 463, endPoint y: 170, distance: 84.3
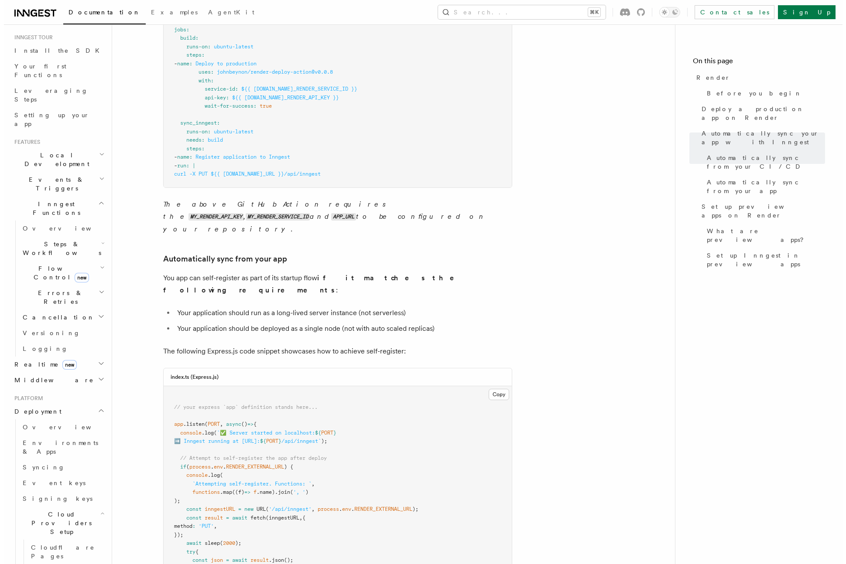
scroll to position [855, 0]
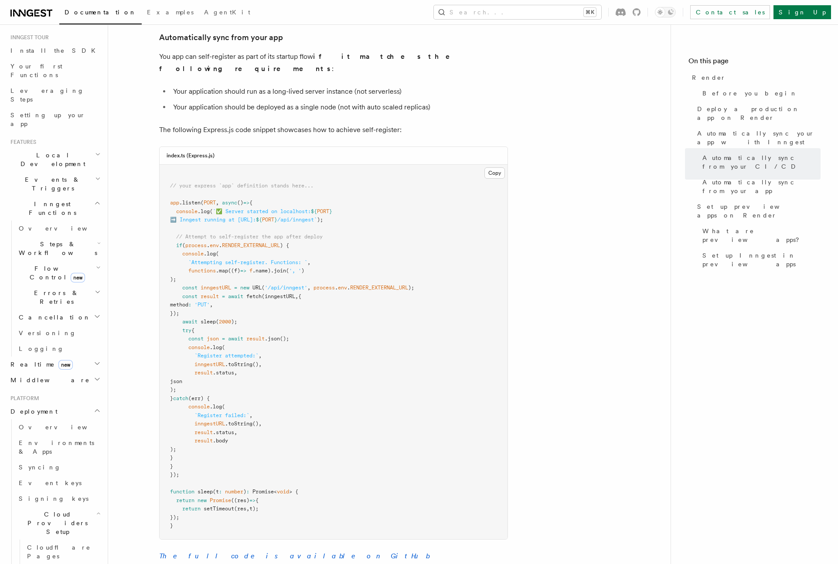
click at [575, 91] on article "Platform Deployment Cloud Providers Setup Render Render lets you easily deploy …" at bounding box center [389, 220] width 535 height 2072
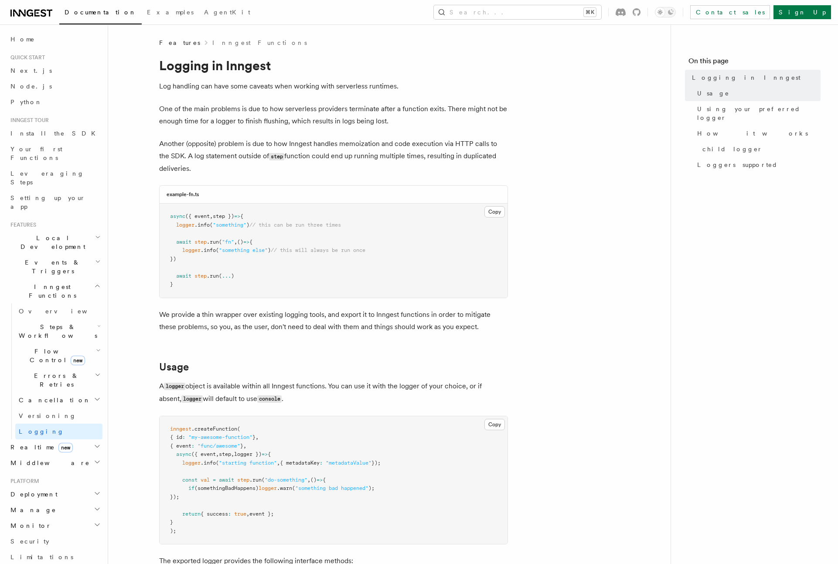
click at [191, 225] on span "logger" at bounding box center [185, 225] width 18 height 6
copy span "logger"
drag, startPoint x: 288, startPoint y: 515, endPoint x: 204, endPoint y: 517, distance: 83.8
click at [204, 517] on pre "inngest .createFunction ( { id : "my-awesome-function" } , { event : "func/awes…" at bounding box center [334, 480] width 348 height 128
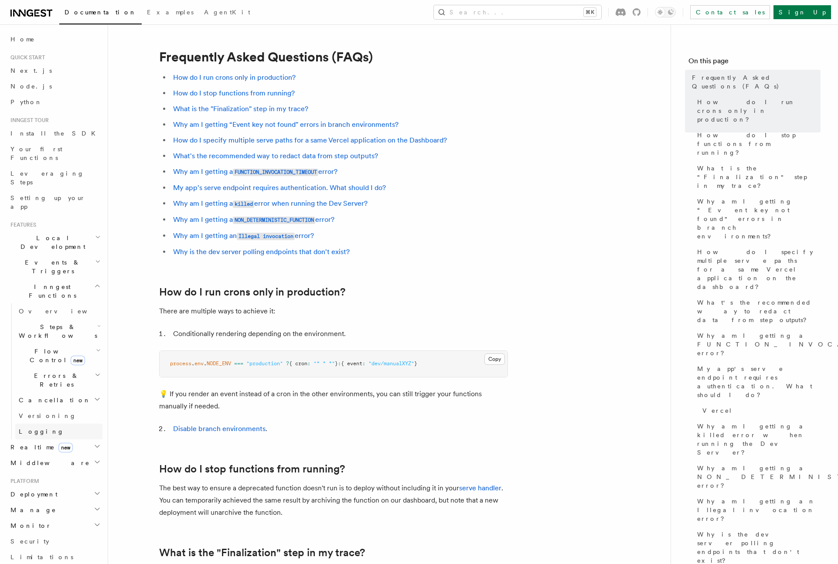
click at [46, 424] on link "Logging" at bounding box center [58, 432] width 87 height 16
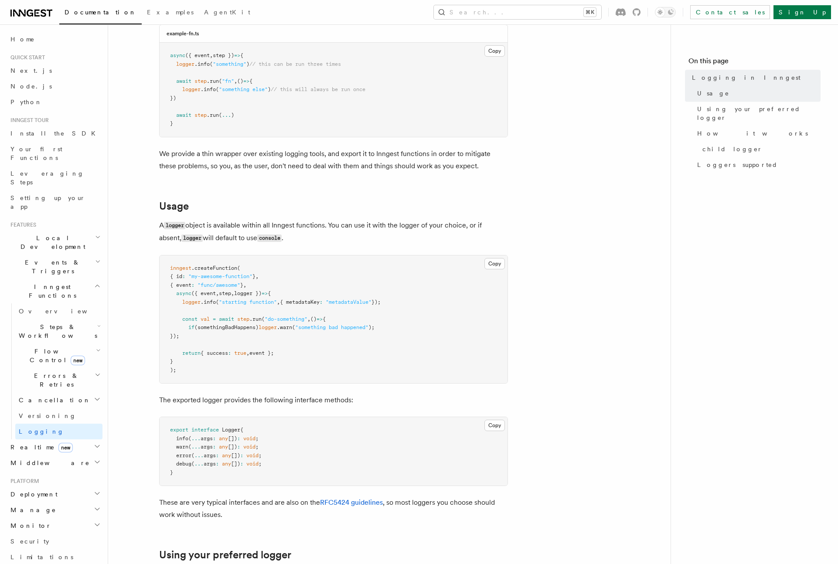
scroll to position [209, 0]
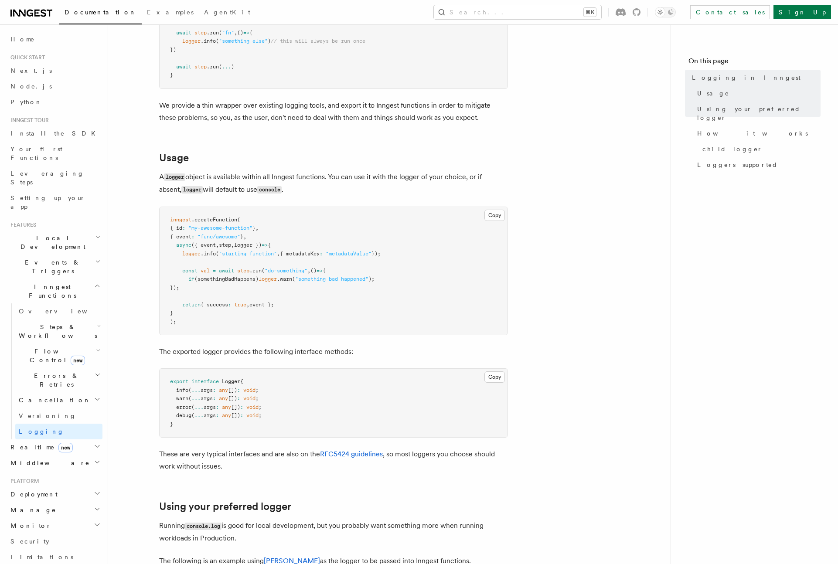
click at [256, 246] on span "logger })" at bounding box center [247, 245] width 27 height 6
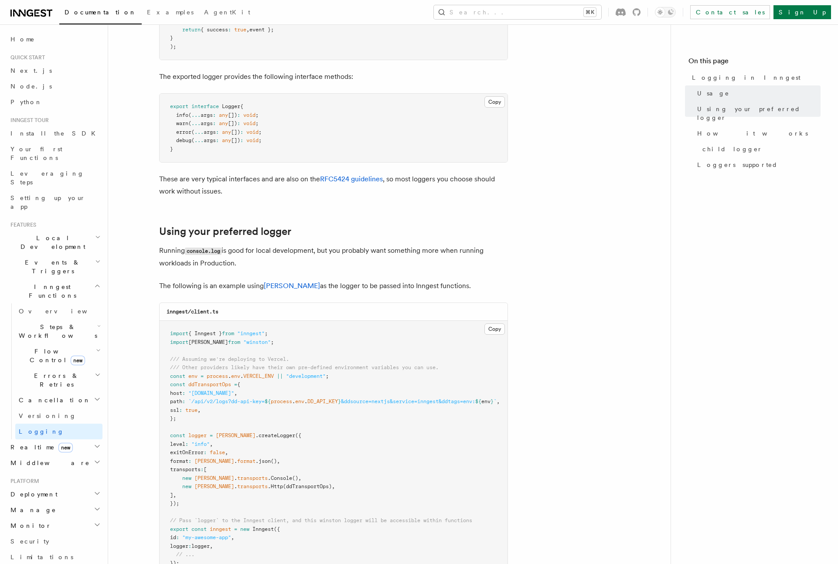
scroll to position [526, 0]
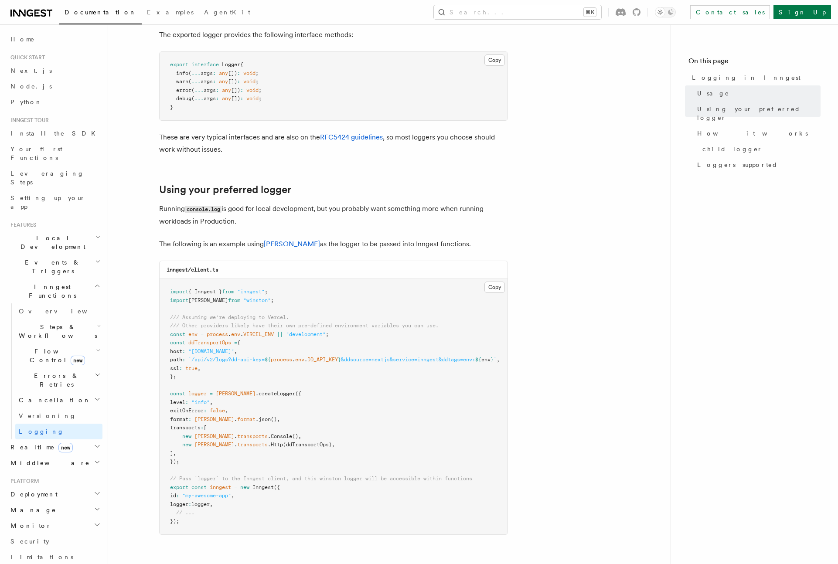
click at [263, 487] on span "Inngest" at bounding box center [263, 488] width 21 height 6
copy span "Inngest"
click at [258, 394] on span ".createLogger" at bounding box center [276, 394] width 40 height 6
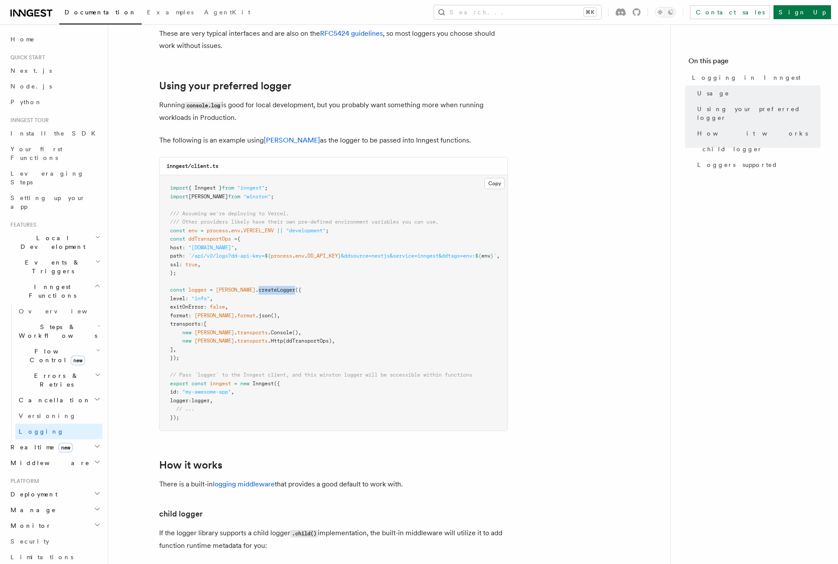
scroll to position [926, 0]
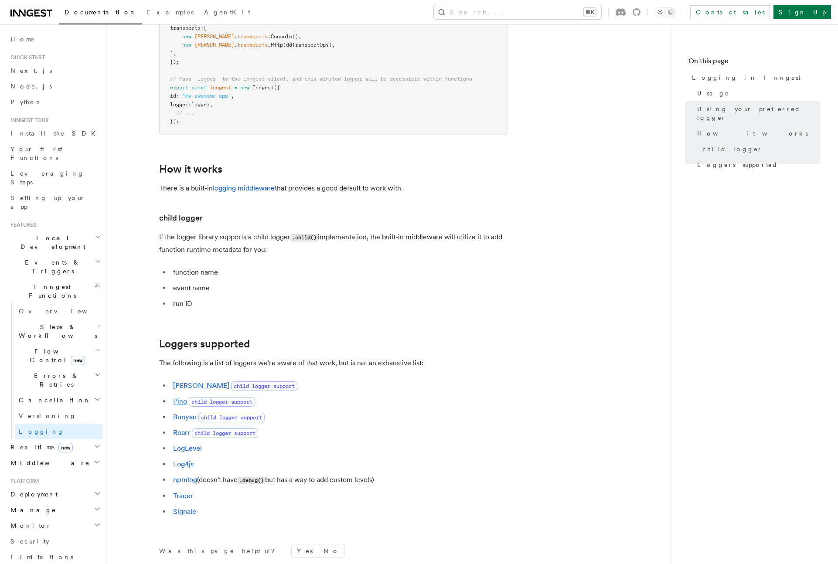
click at [180, 406] on link "Pino" at bounding box center [180, 401] width 14 height 8
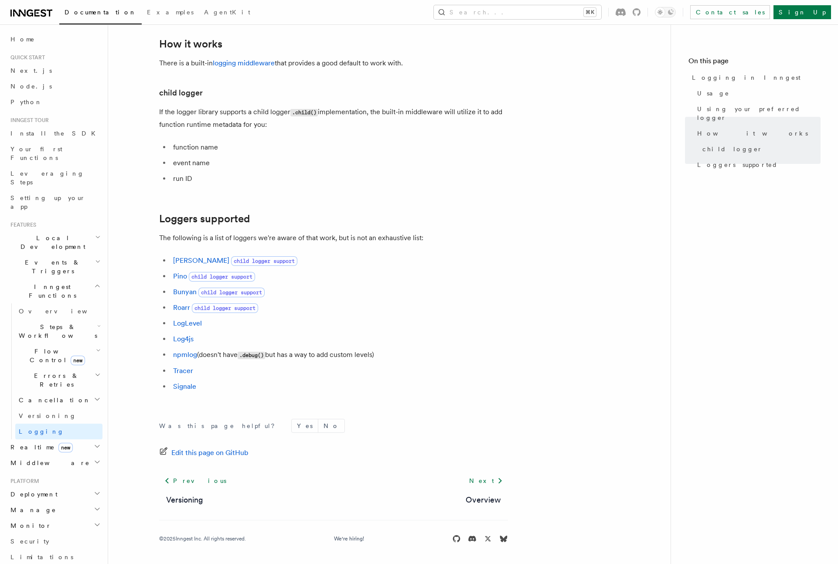
scroll to position [781, 0]
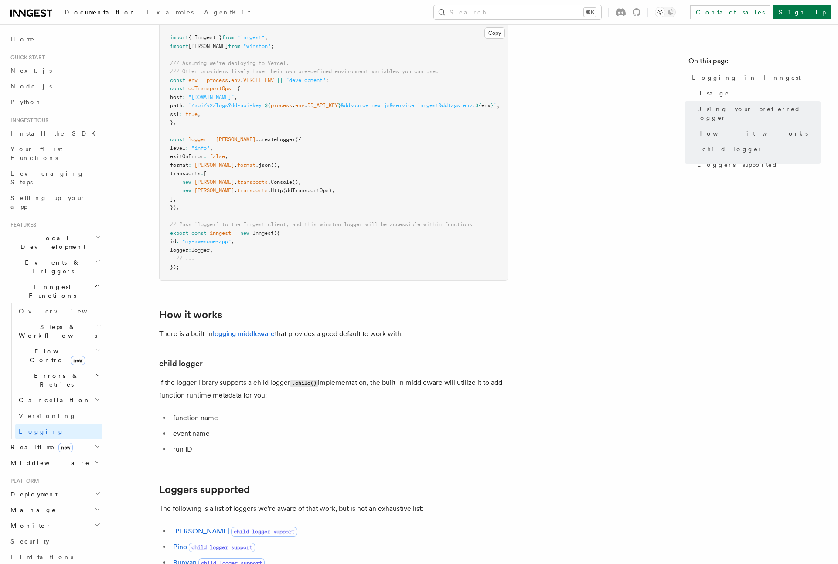
click at [541, 236] on article "Features Inngest Functions Logging in Inngest Log handling can have some caveat…" at bounding box center [389, 46] width 535 height 1577
